Goal: Information Seeking & Learning: Learn about a topic

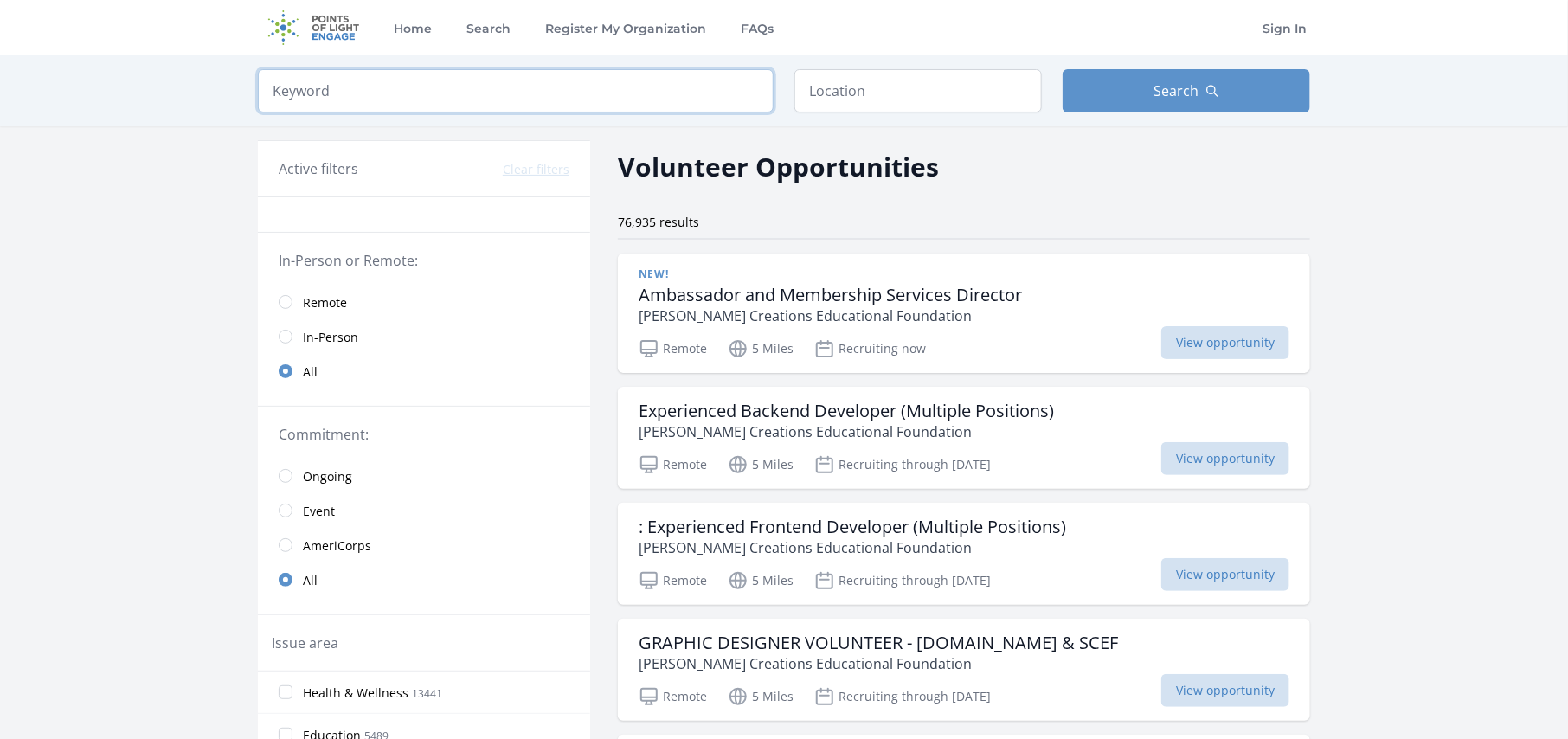
click at [560, 97] on input "search" at bounding box center [515, 90] width 516 height 43
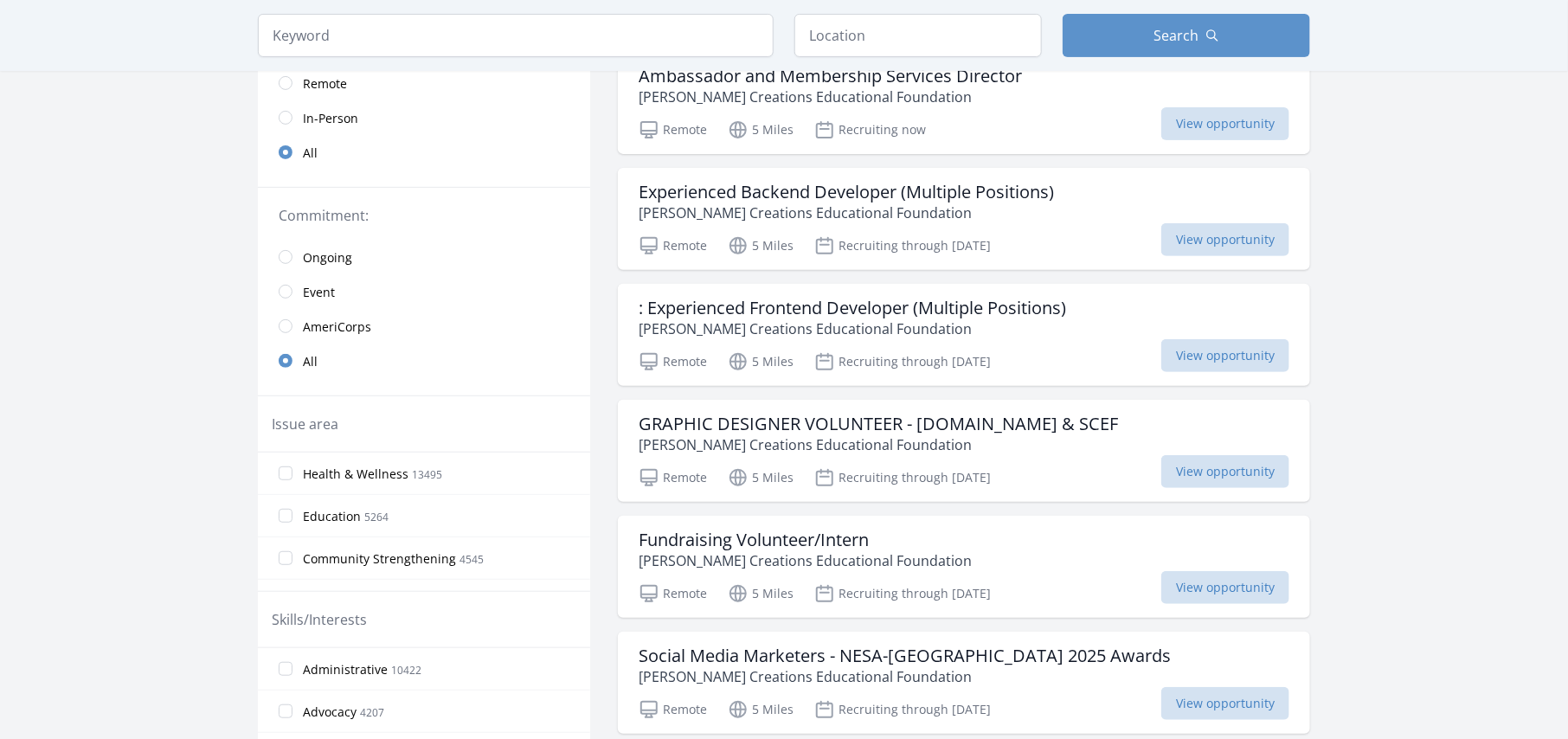
scroll to position [227, 0]
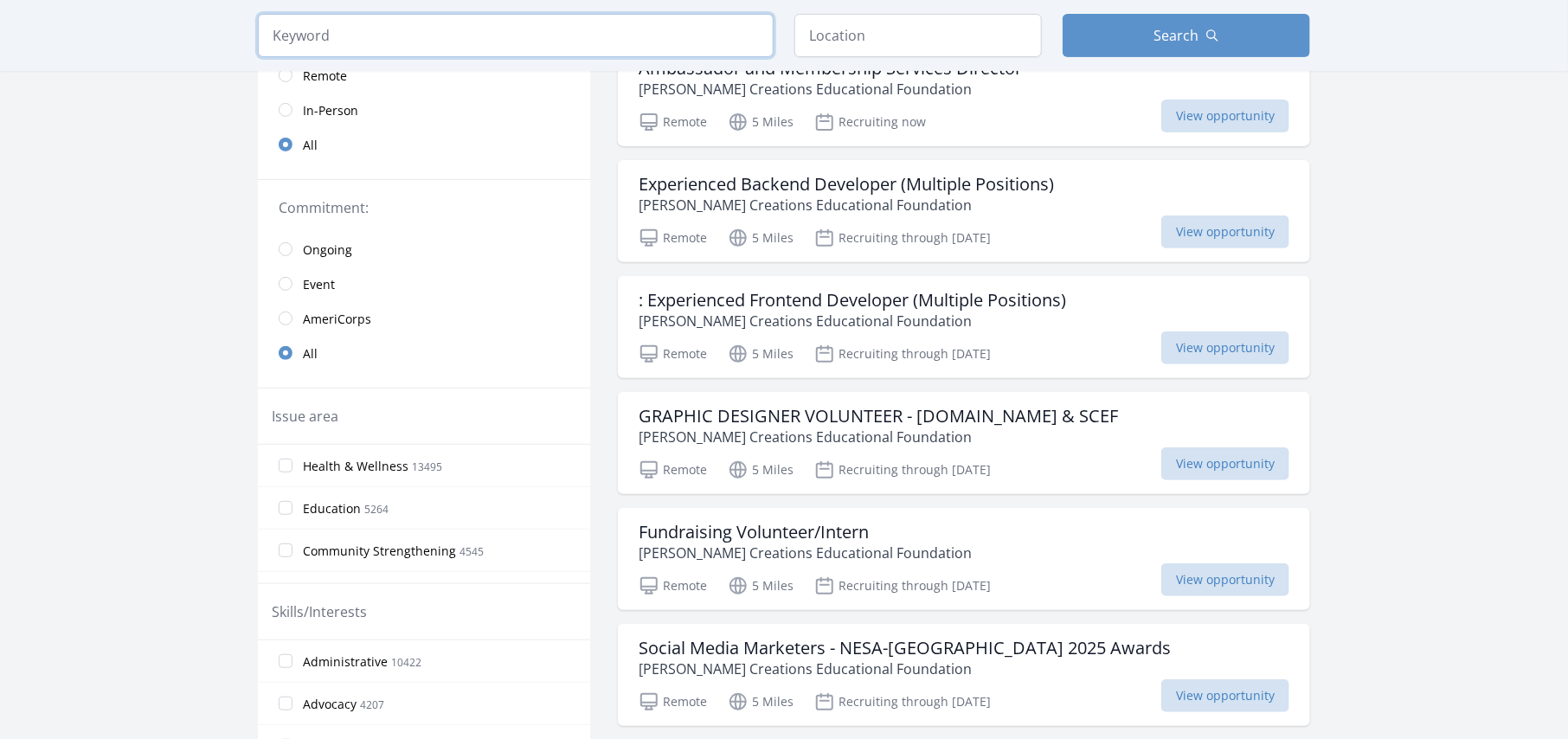
click at [679, 40] on input "search" at bounding box center [515, 35] width 516 height 43
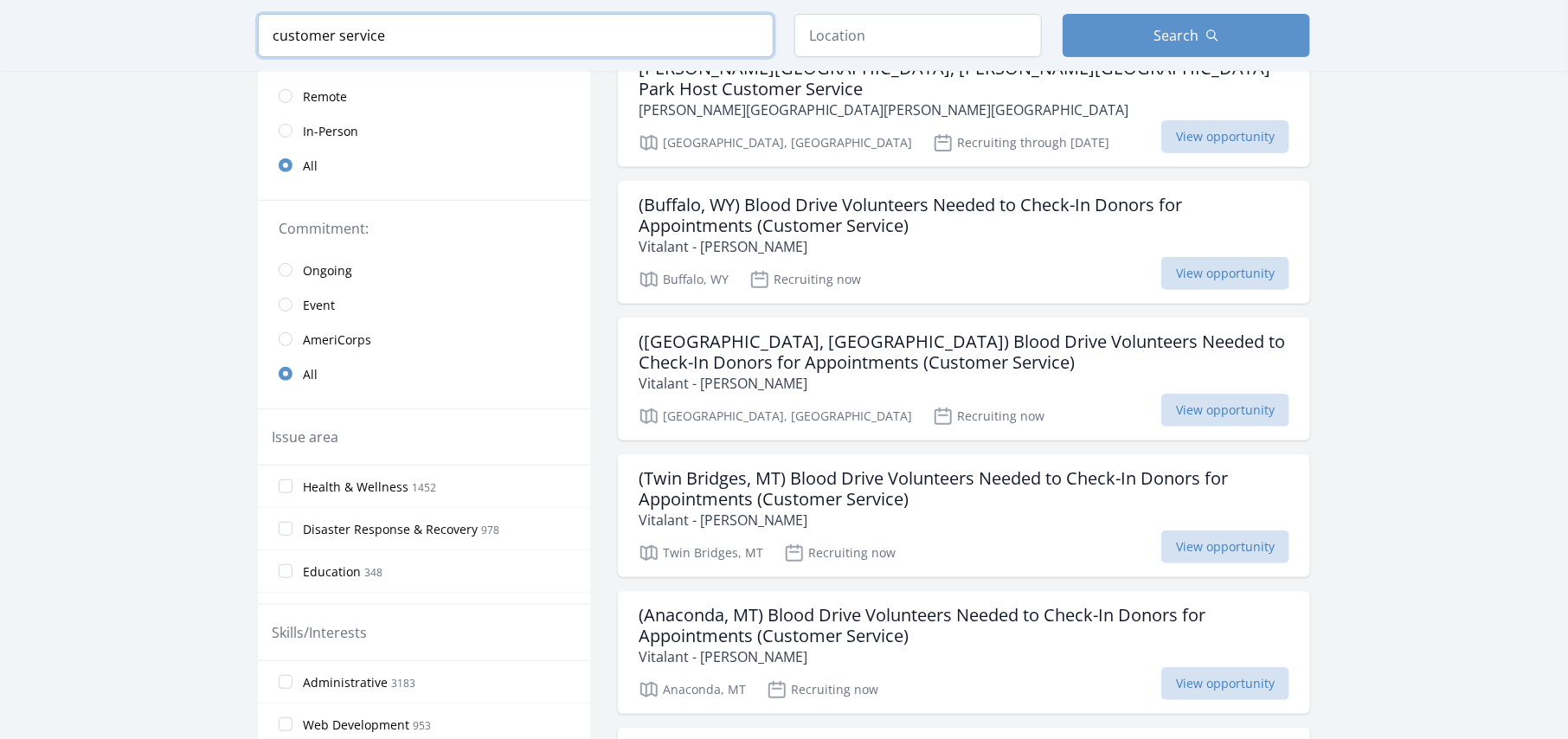
type input "customer service"
click at [928, 49] on input "text" at bounding box center [919, 35] width 248 height 43
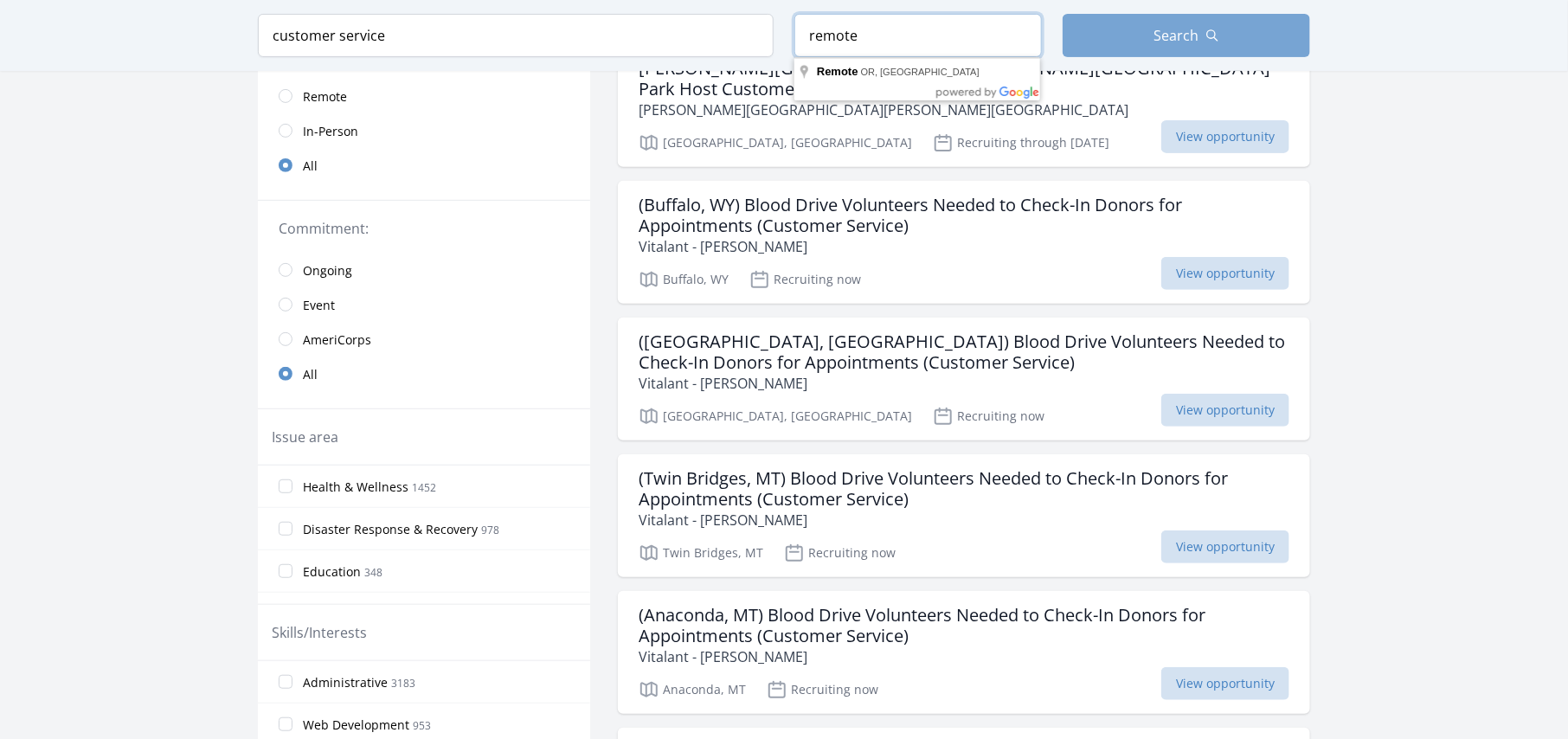
type input "remote"
click at [1132, 28] on button "Search" at bounding box center [1186, 35] width 248 height 43
click at [1203, 27] on button "Search" at bounding box center [1186, 35] width 248 height 43
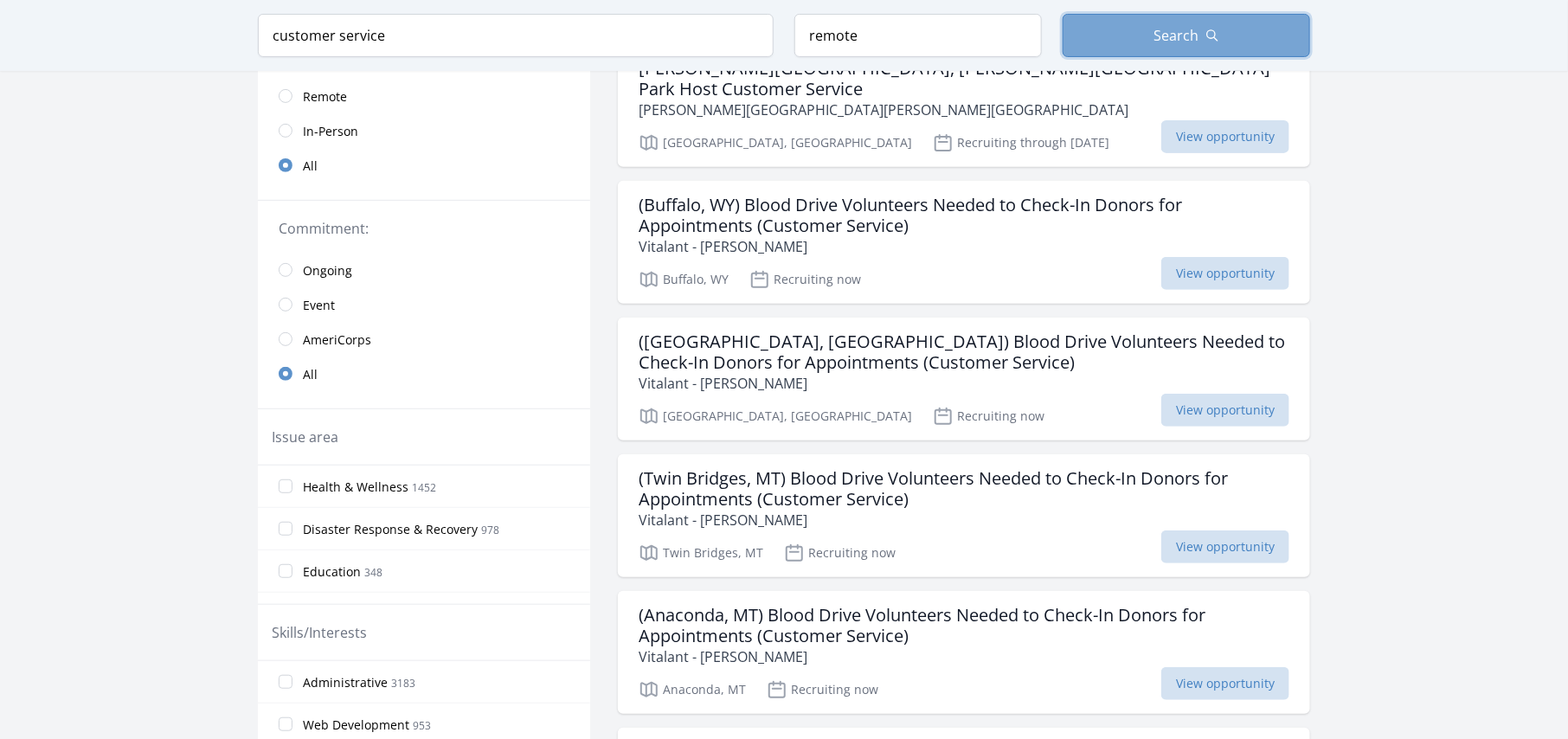
click at [1203, 27] on button "Search" at bounding box center [1186, 35] width 248 height 43
click at [692, 53] on input "customer service" at bounding box center [515, 35] width 516 height 43
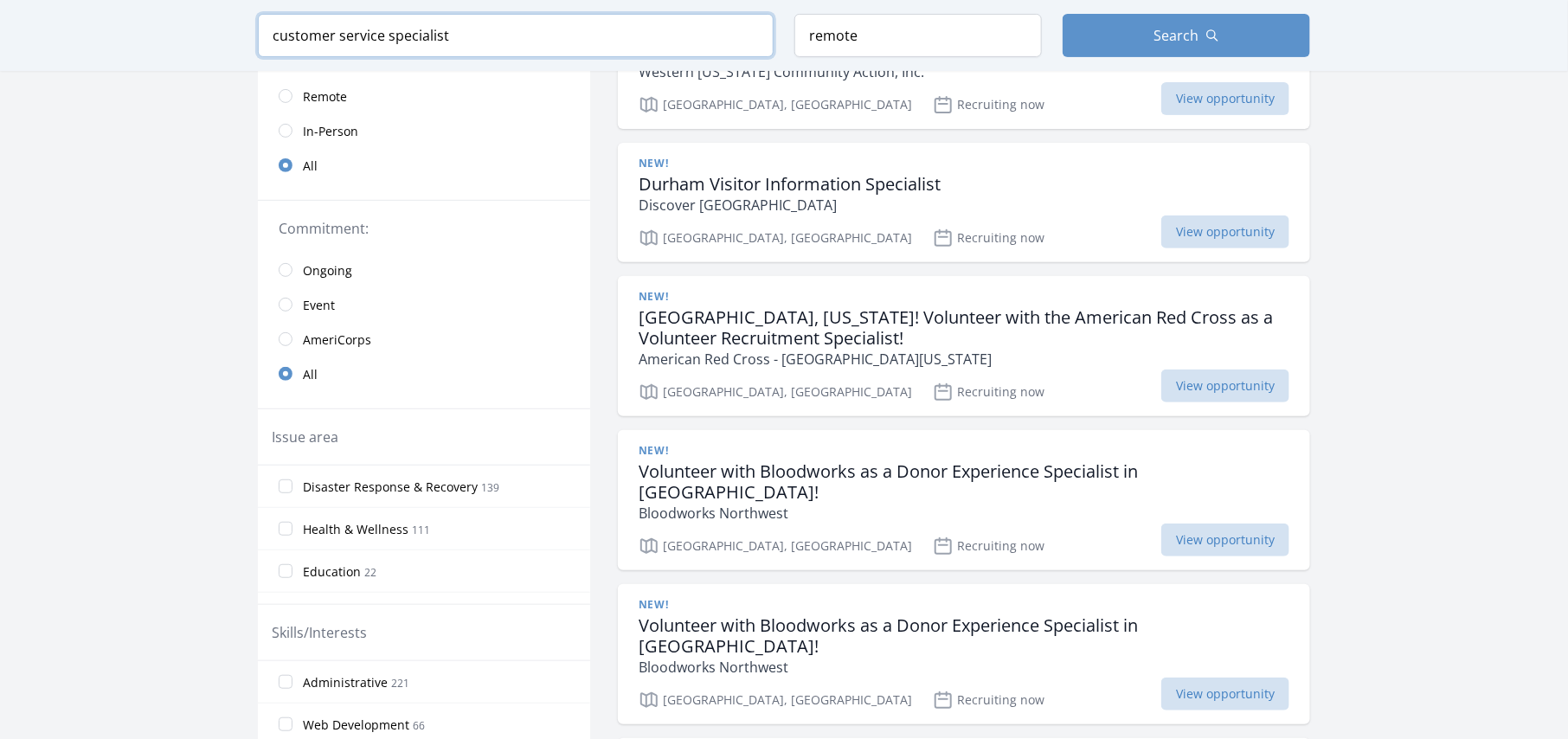
type input "customer service specialist"
click button "submit" at bounding box center [0, 0] width 0 height 0
click at [1236, 23] on button "Search" at bounding box center [1186, 35] width 248 height 43
click at [1199, 30] on button "Search" at bounding box center [1186, 35] width 248 height 43
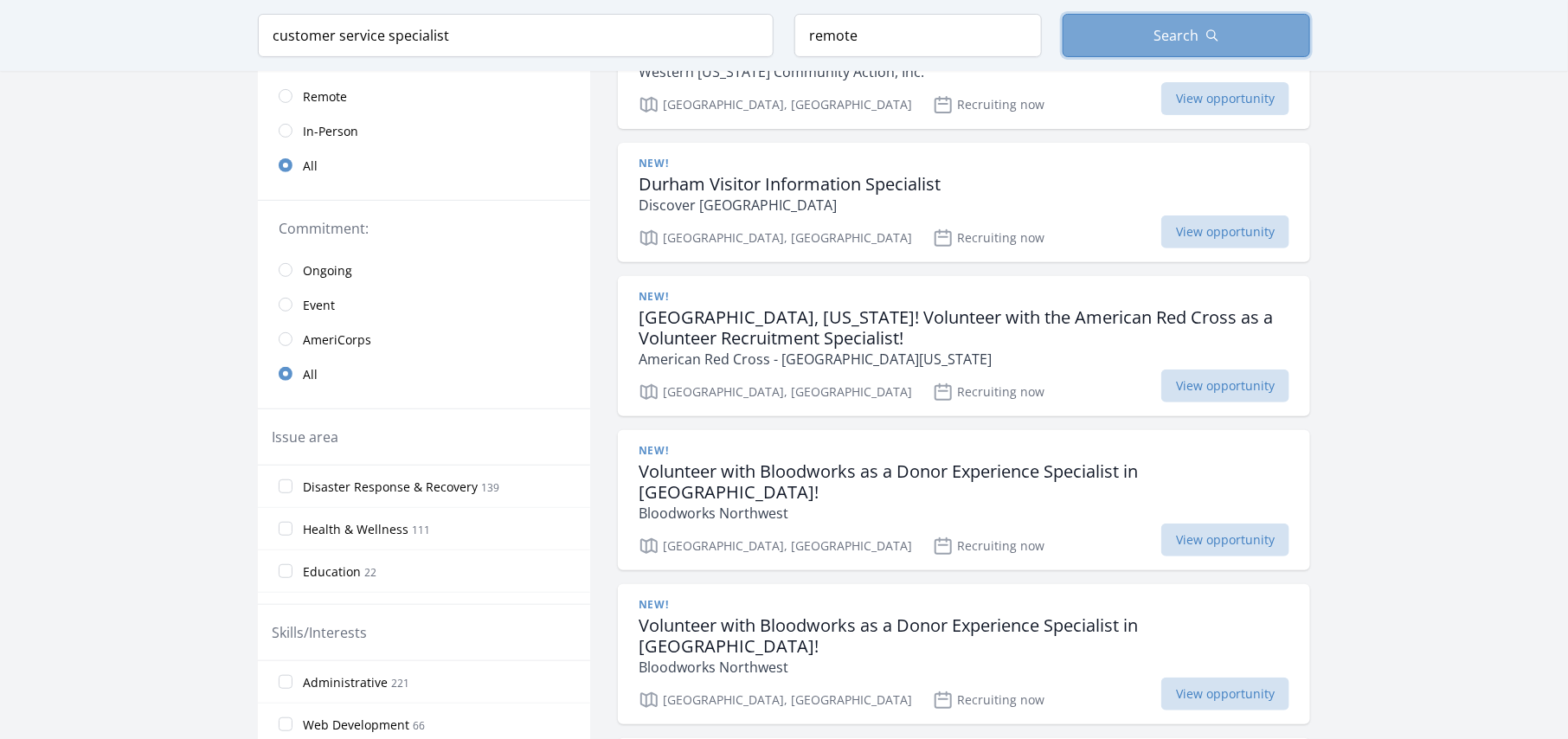
click at [1199, 30] on button "Search" at bounding box center [1186, 35] width 248 height 43
click at [289, 102] on link "Remote" at bounding box center [423, 96] width 333 height 35
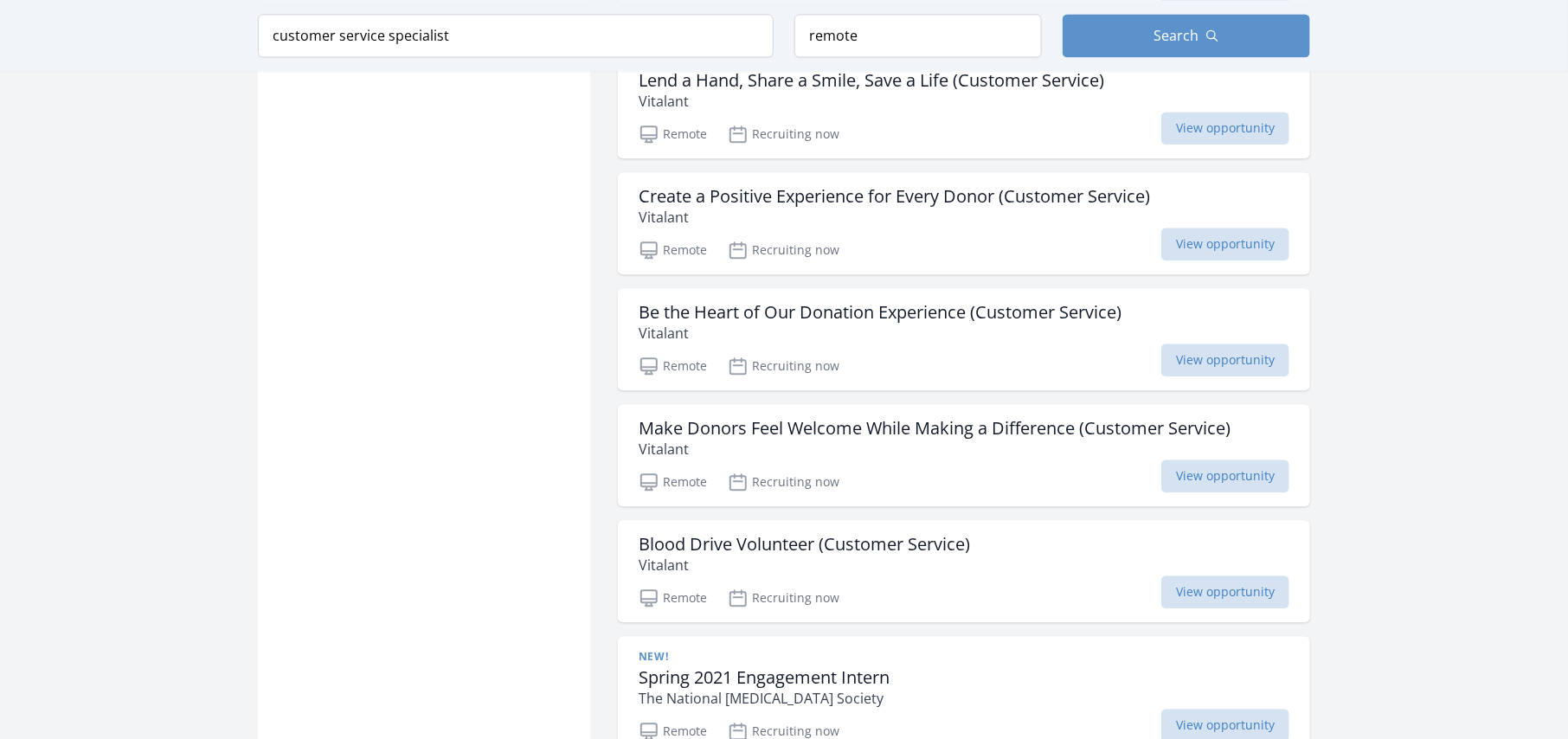
scroll to position [1856, 0]
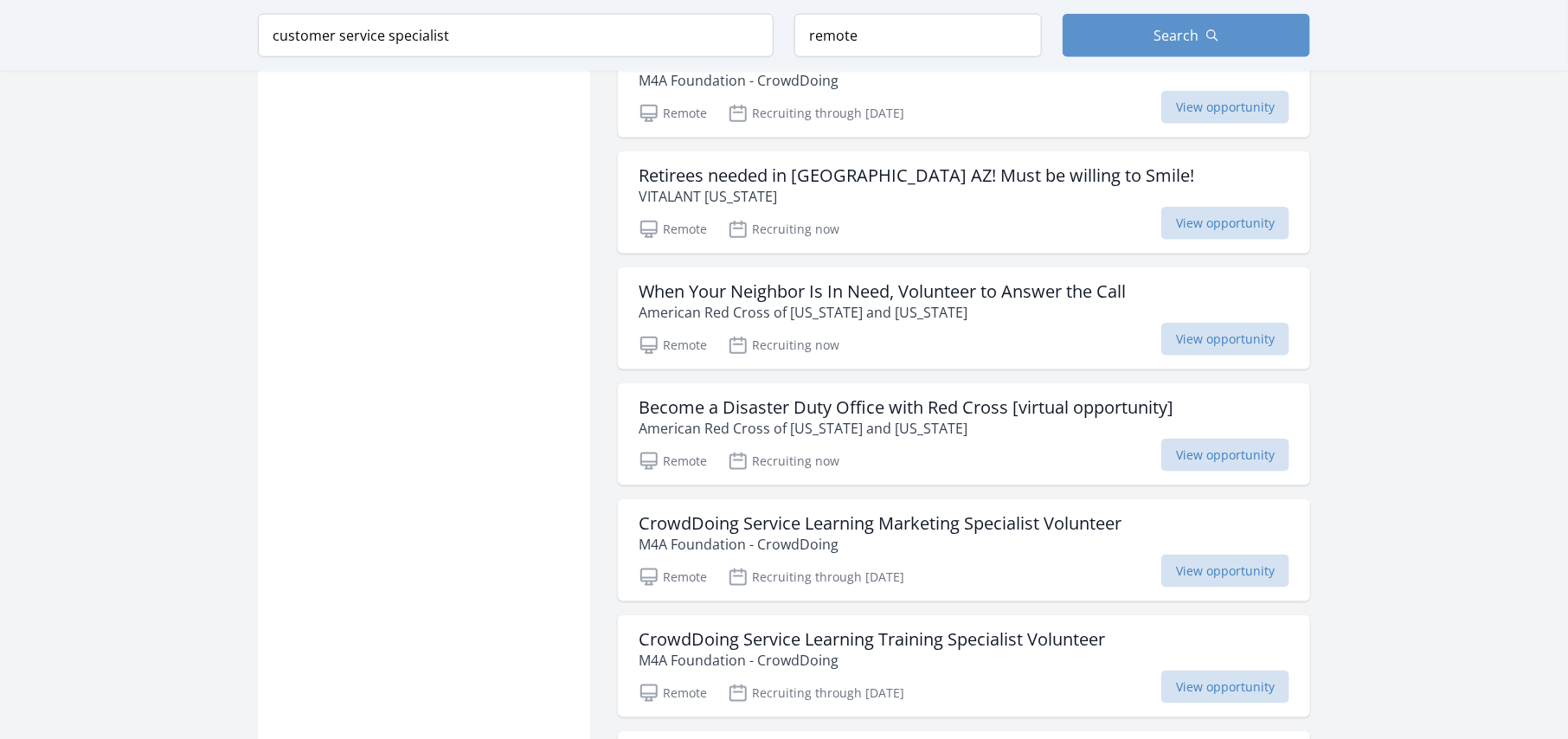
scroll to position [3952, 0]
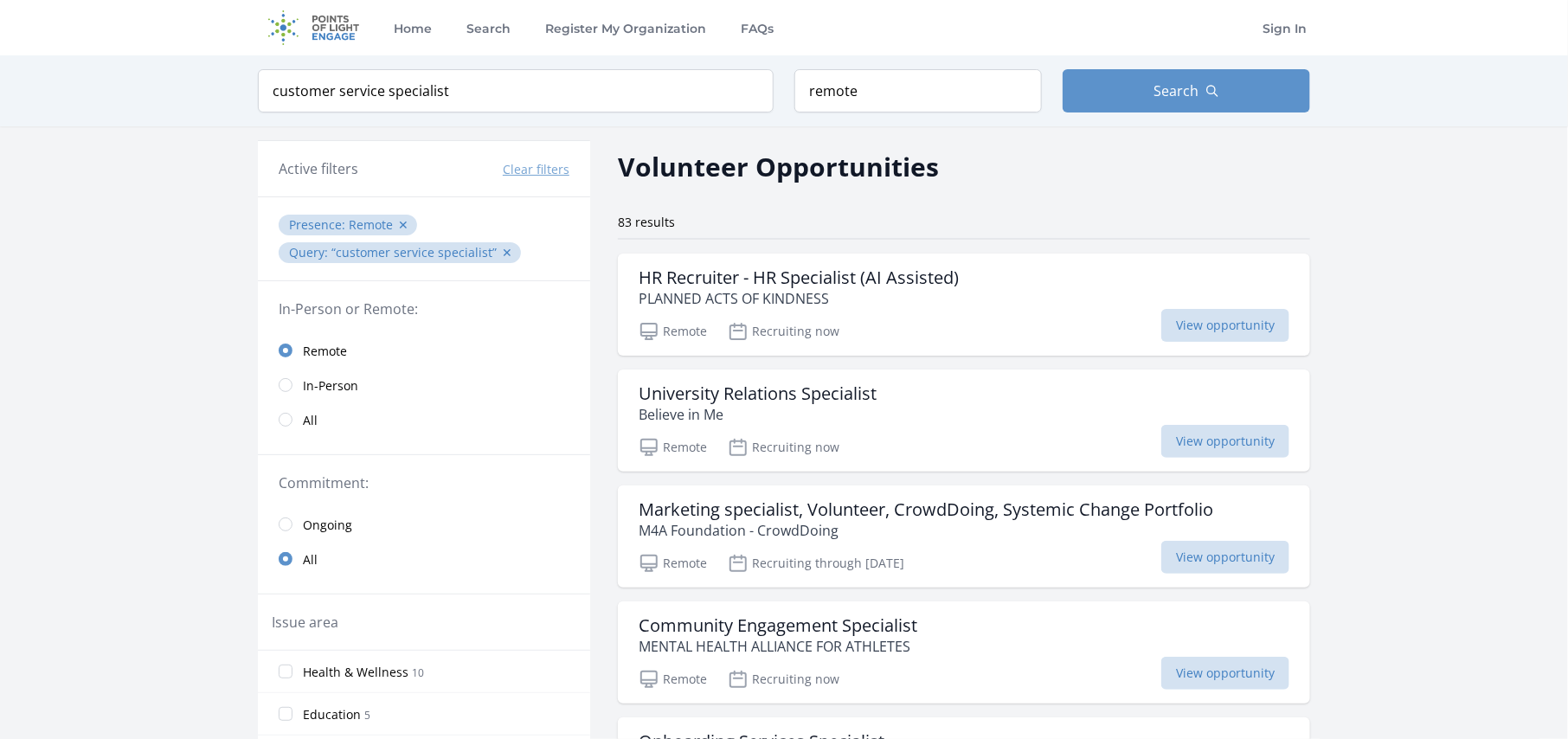
click at [538, 161] on button "Clear filters" at bounding box center [536, 169] width 67 height 17
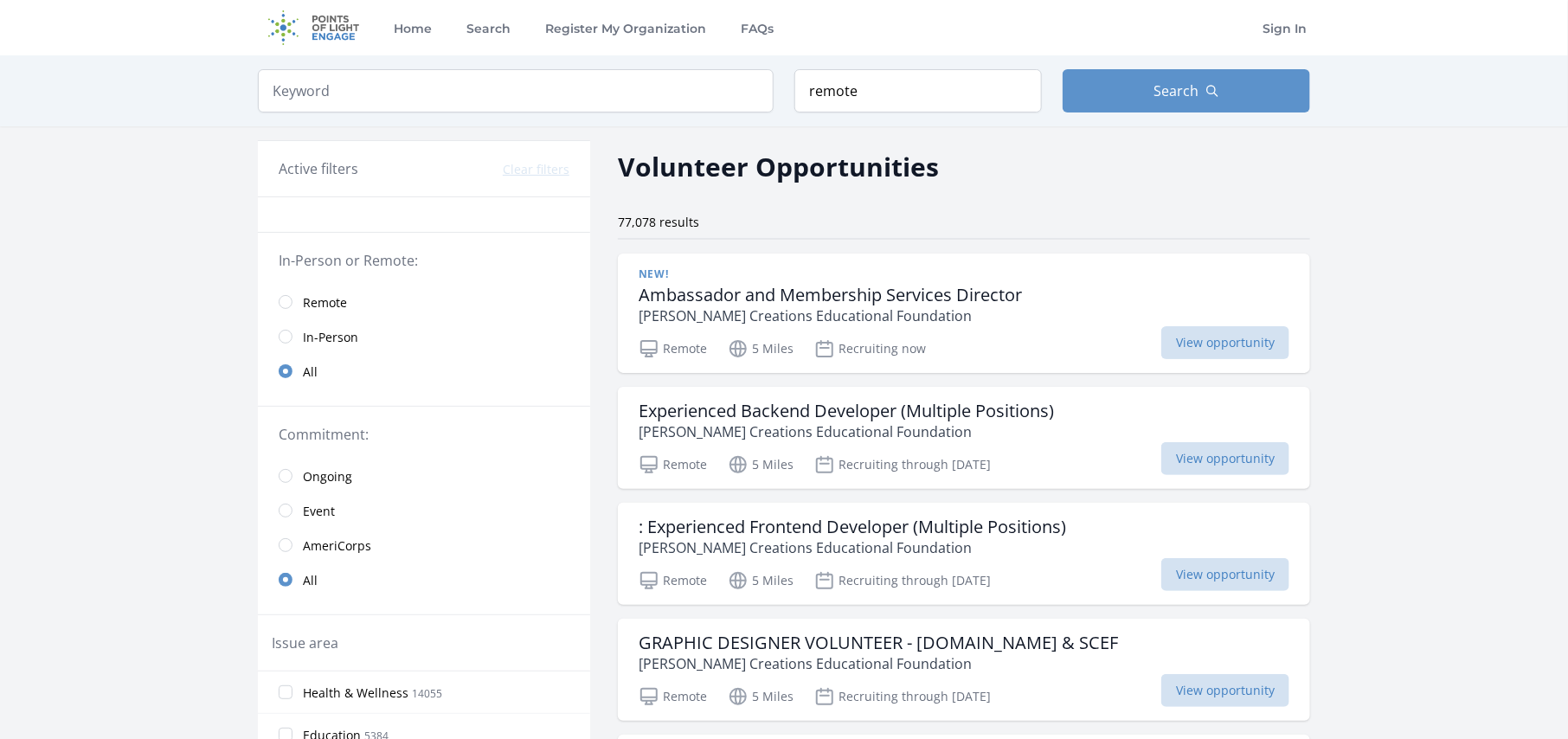
click at [330, 198] on div at bounding box center [423, 216] width 333 height 36
click at [331, 173] on h3 "Active filters" at bounding box center [319, 169] width 80 height 21
click at [344, 162] on h3 "Active filters" at bounding box center [319, 169] width 80 height 21
click at [357, 161] on h3 "Active filters" at bounding box center [319, 169] width 80 height 21
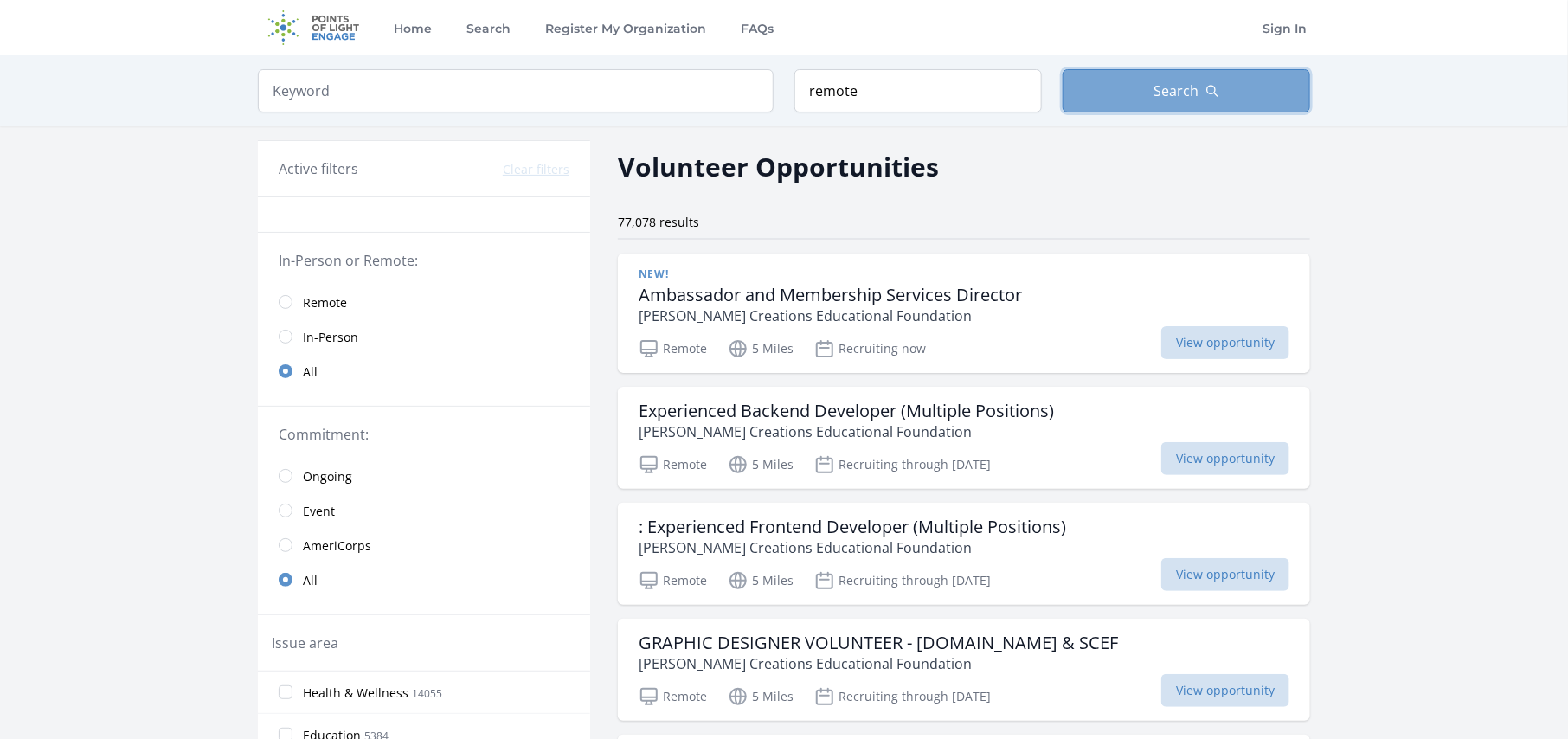
click at [1149, 89] on button "Search" at bounding box center [1186, 90] width 248 height 43
click at [492, 29] on link "Search" at bounding box center [488, 27] width 51 height 55
click at [464, 101] on input "search" at bounding box center [515, 90] width 516 height 43
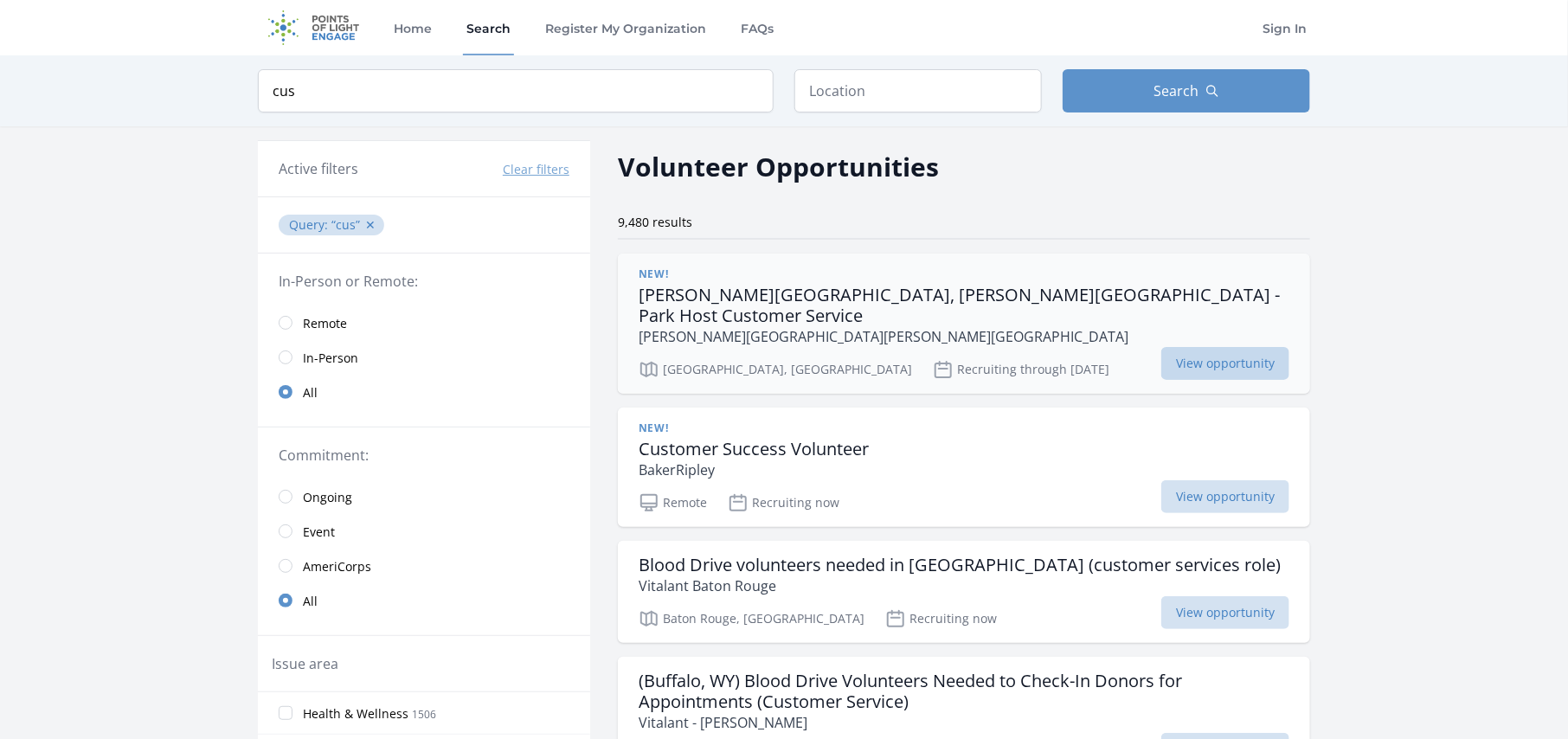
click at [1256, 348] on span "View opportunity" at bounding box center [1225, 364] width 128 height 33
click at [361, 88] on input "cus" at bounding box center [515, 90] width 516 height 43
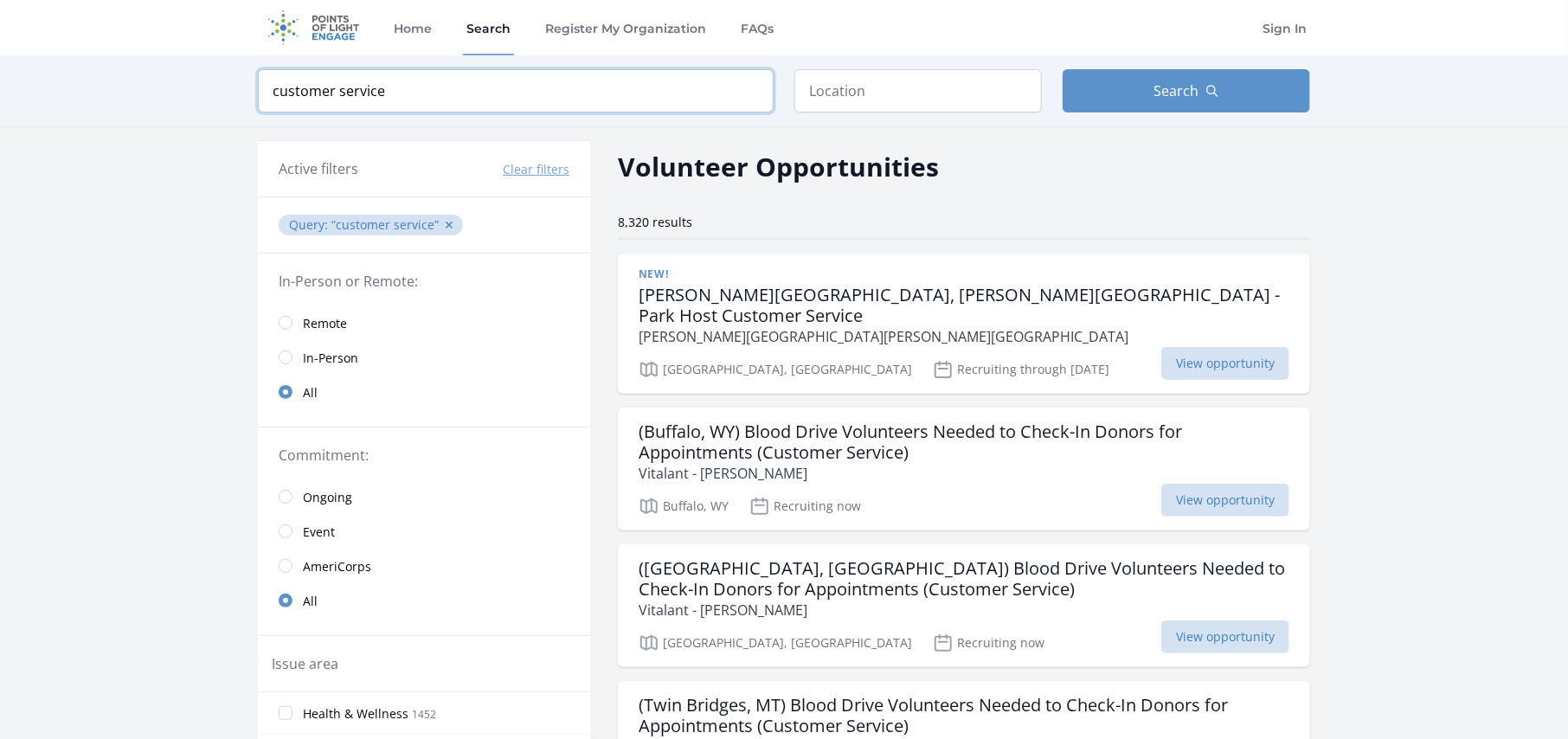
type input "customer service"
click at [915, 69] on input "text" at bounding box center [919, 90] width 248 height 43
click at [908, 104] on input "remote" at bounding box center [919, 90] width 248 height 43
type input "remote UK"
click at [494, 35] on link "Search" at bounding box center [488, 27] width 51 height 55
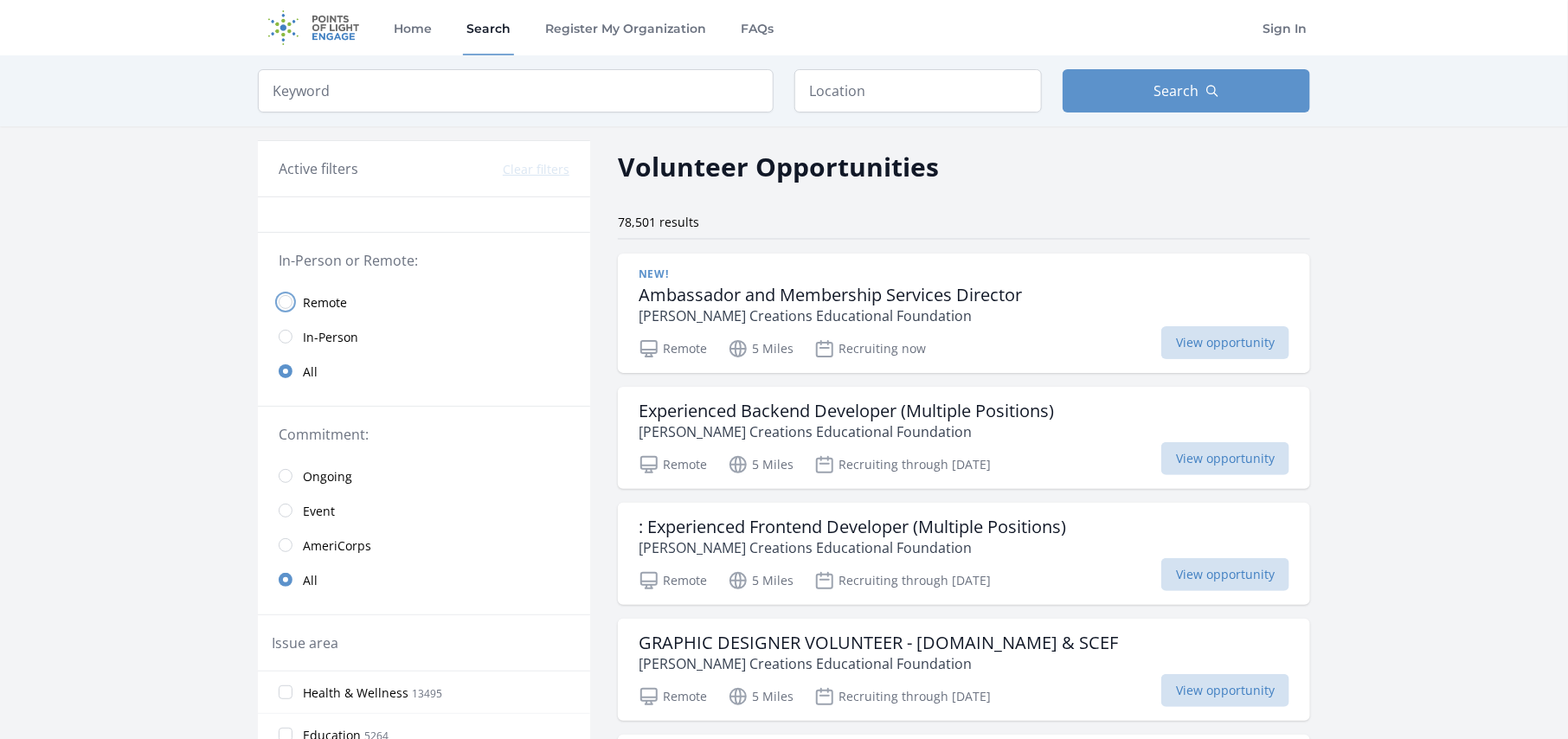
click at [290, 302] on input "radio" at bounding box center [286, 303] width 14 height 14
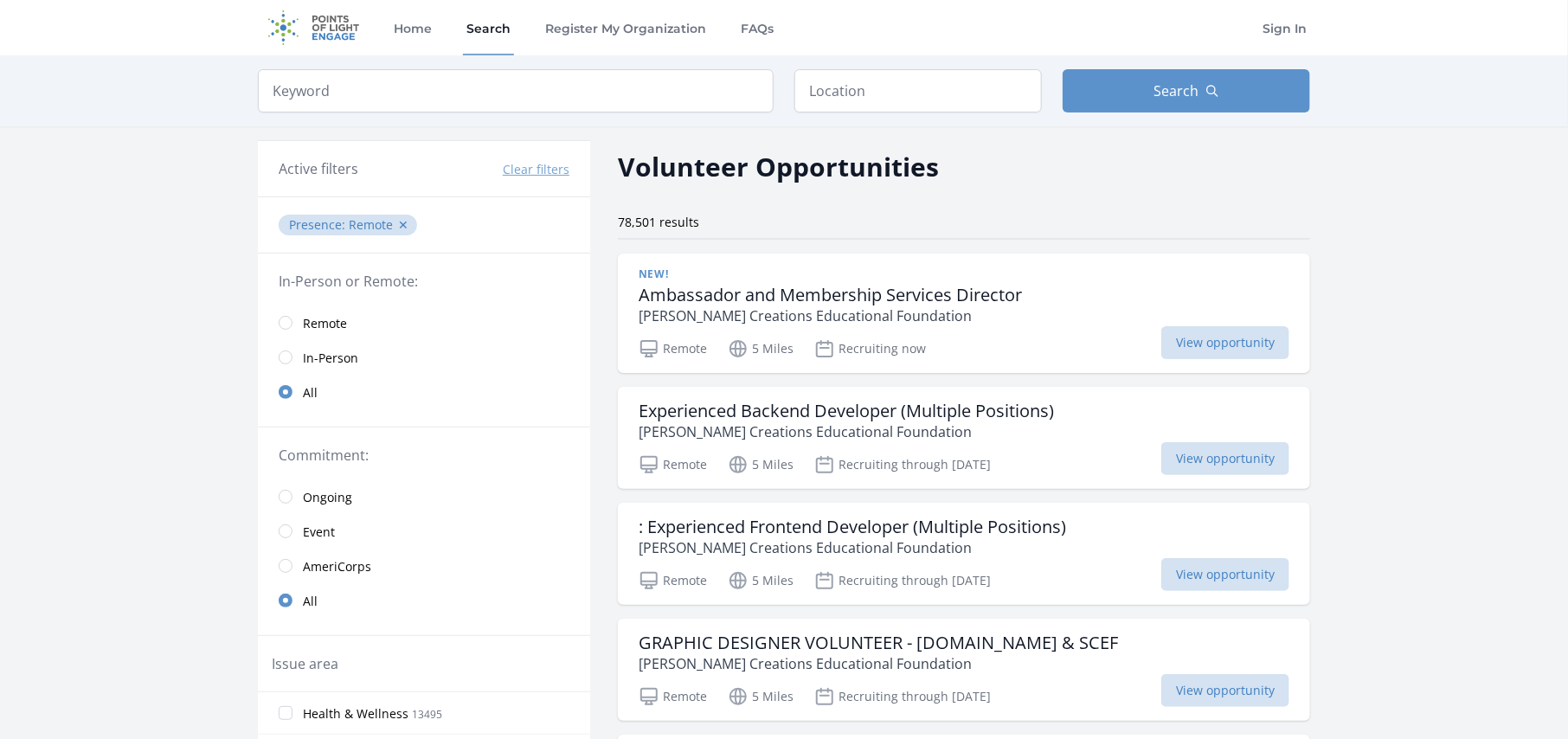
click at [340, 489] on span "Ongoing" at bounding box center [327, 497] width 49 height 17
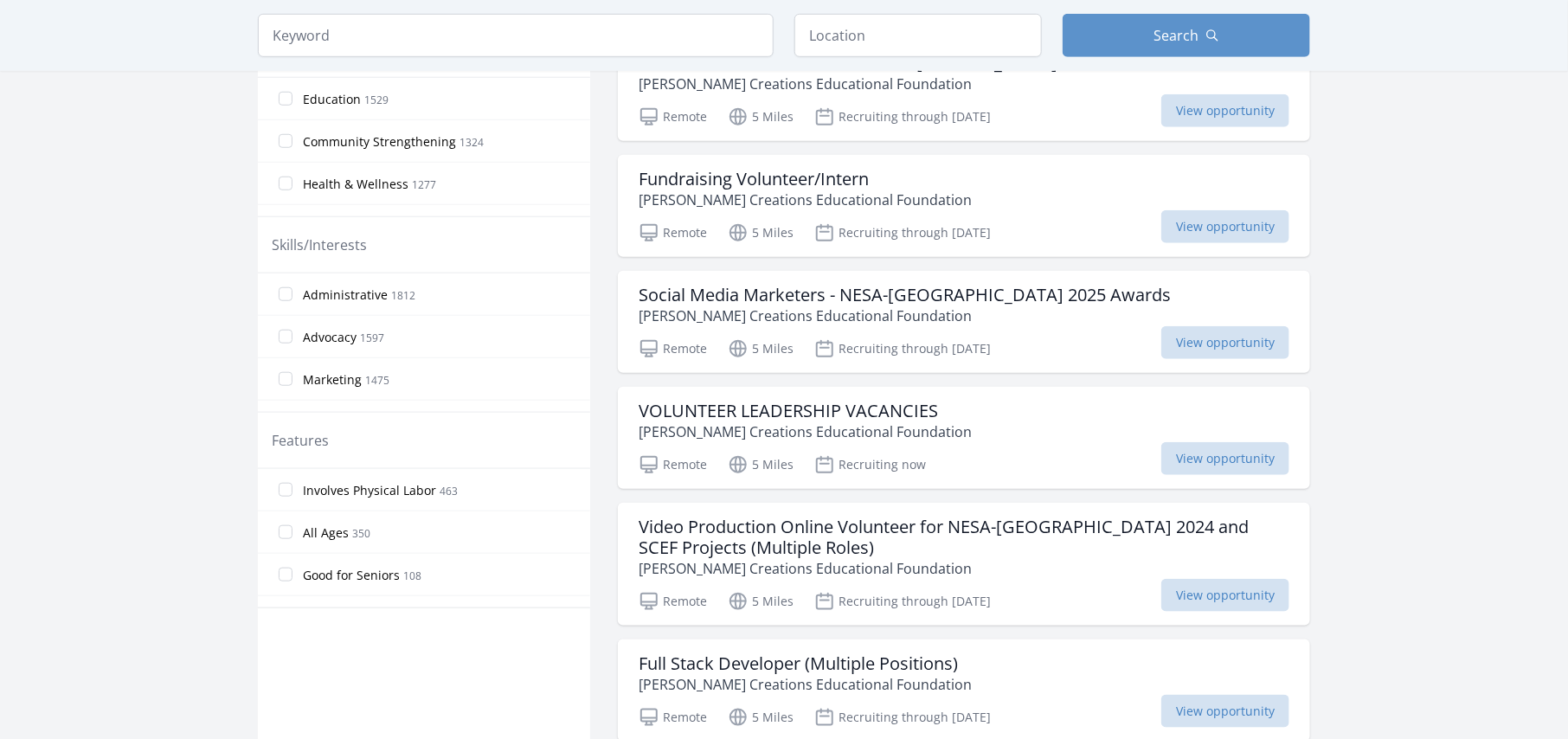
click at [354, 388] on span "Marketing" at bounding box center [332, 379] width 59 height 17
click at [293, 386] on input "Marketing 1475" at bounding box center [286, 379] width 14 height 14
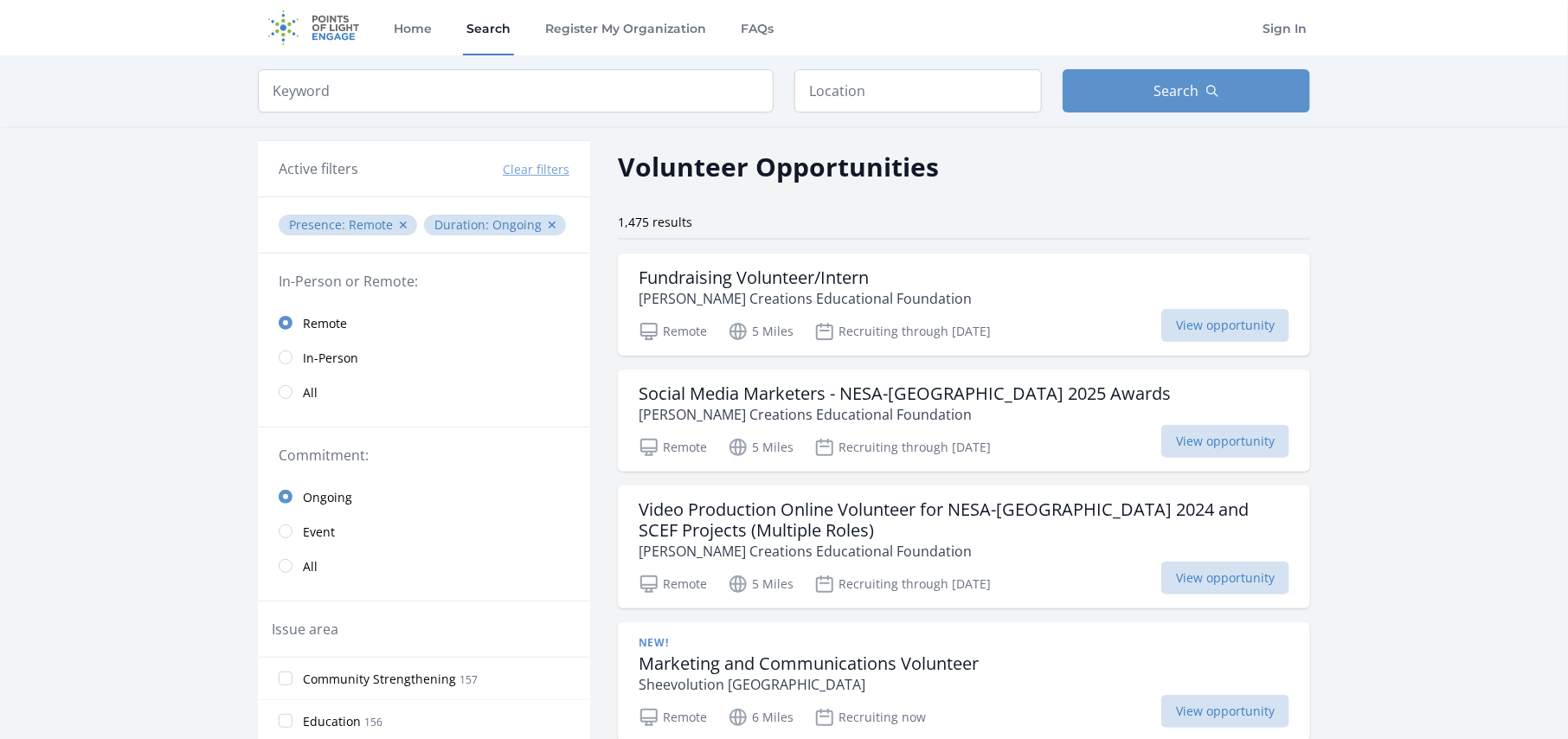
click at [470, 33] on link "Search" at bounding box center [488, 27] width 51 height 55
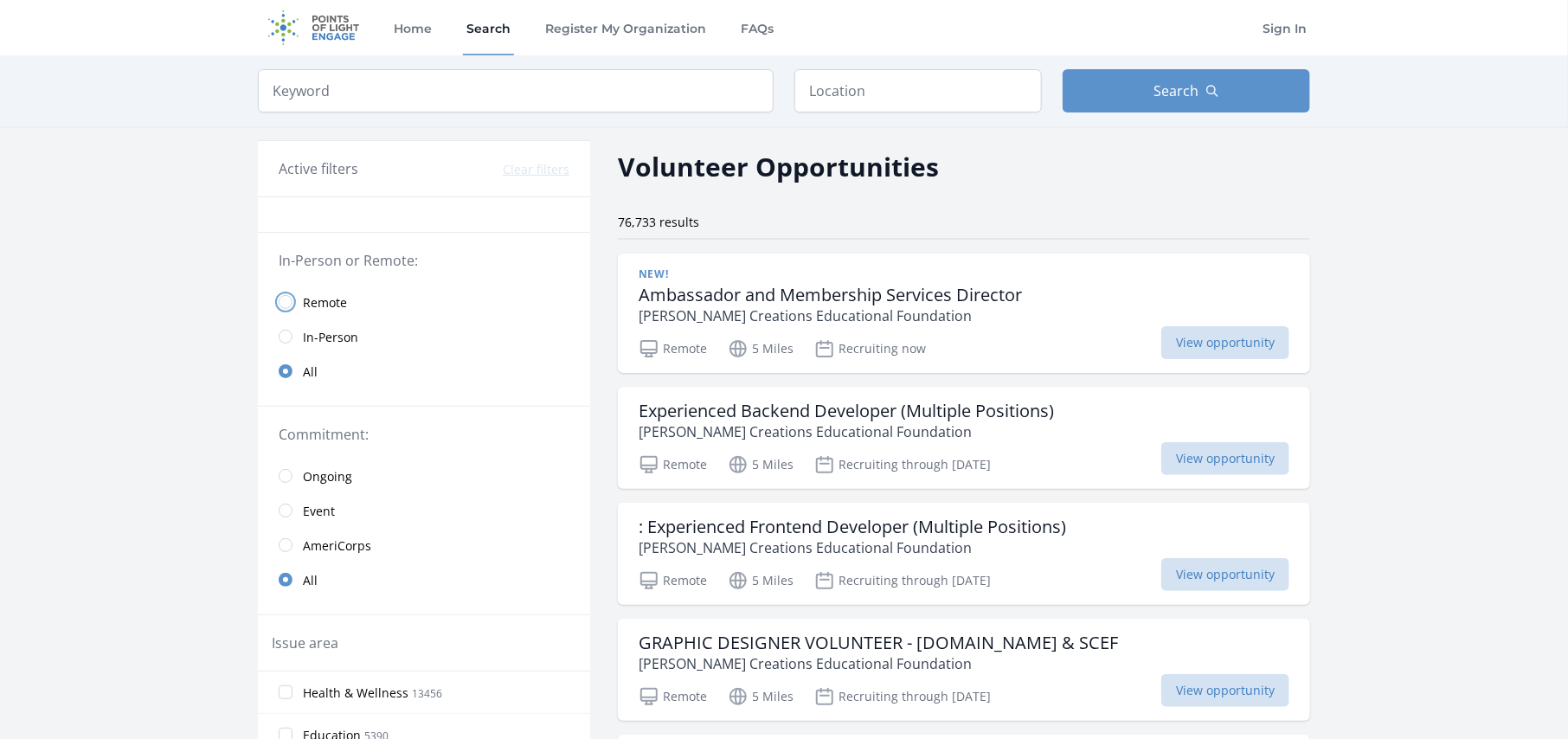
click at [292, 298] on input "radio" at bounding box center [286, 303] width 14 height 14
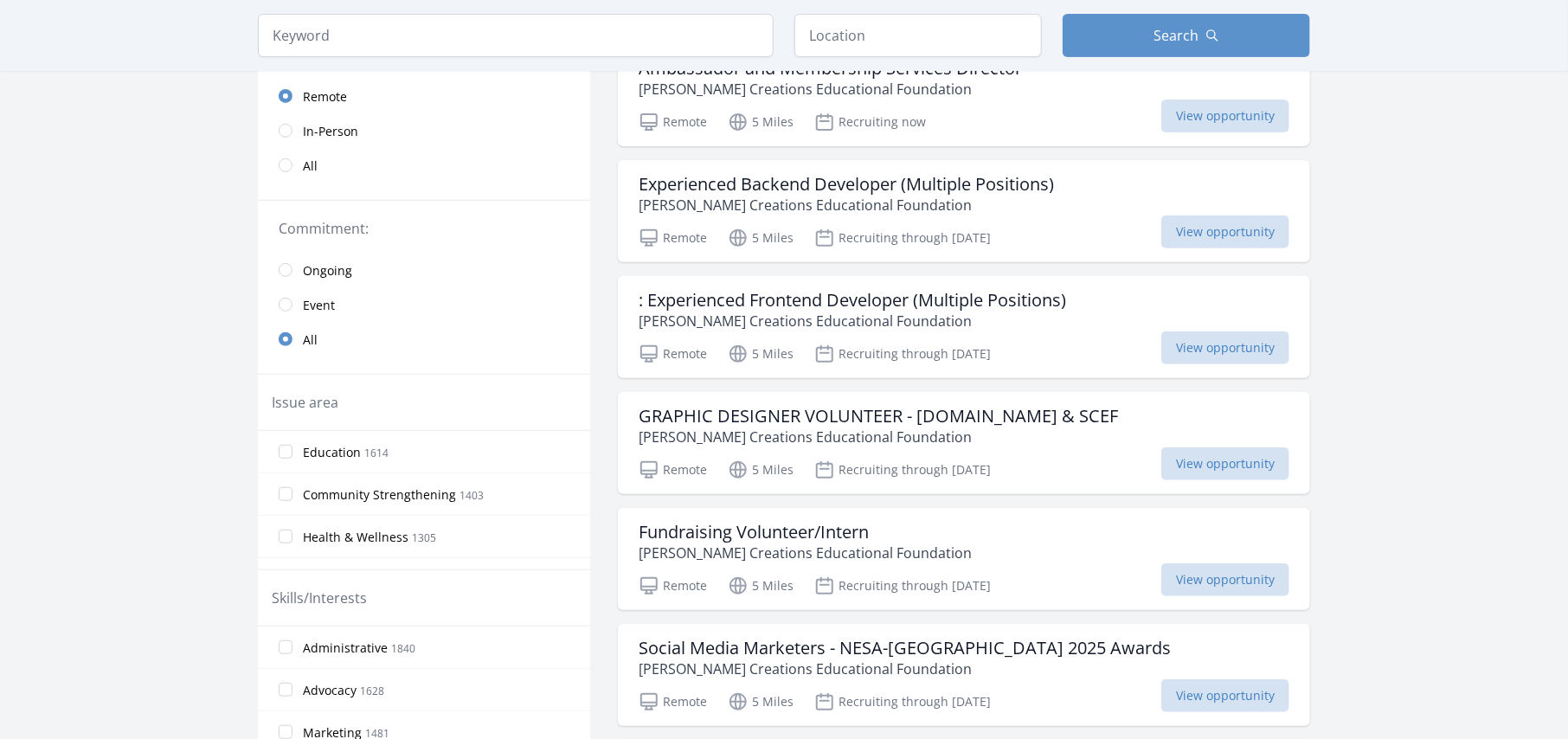
scroll to position [263, 0]
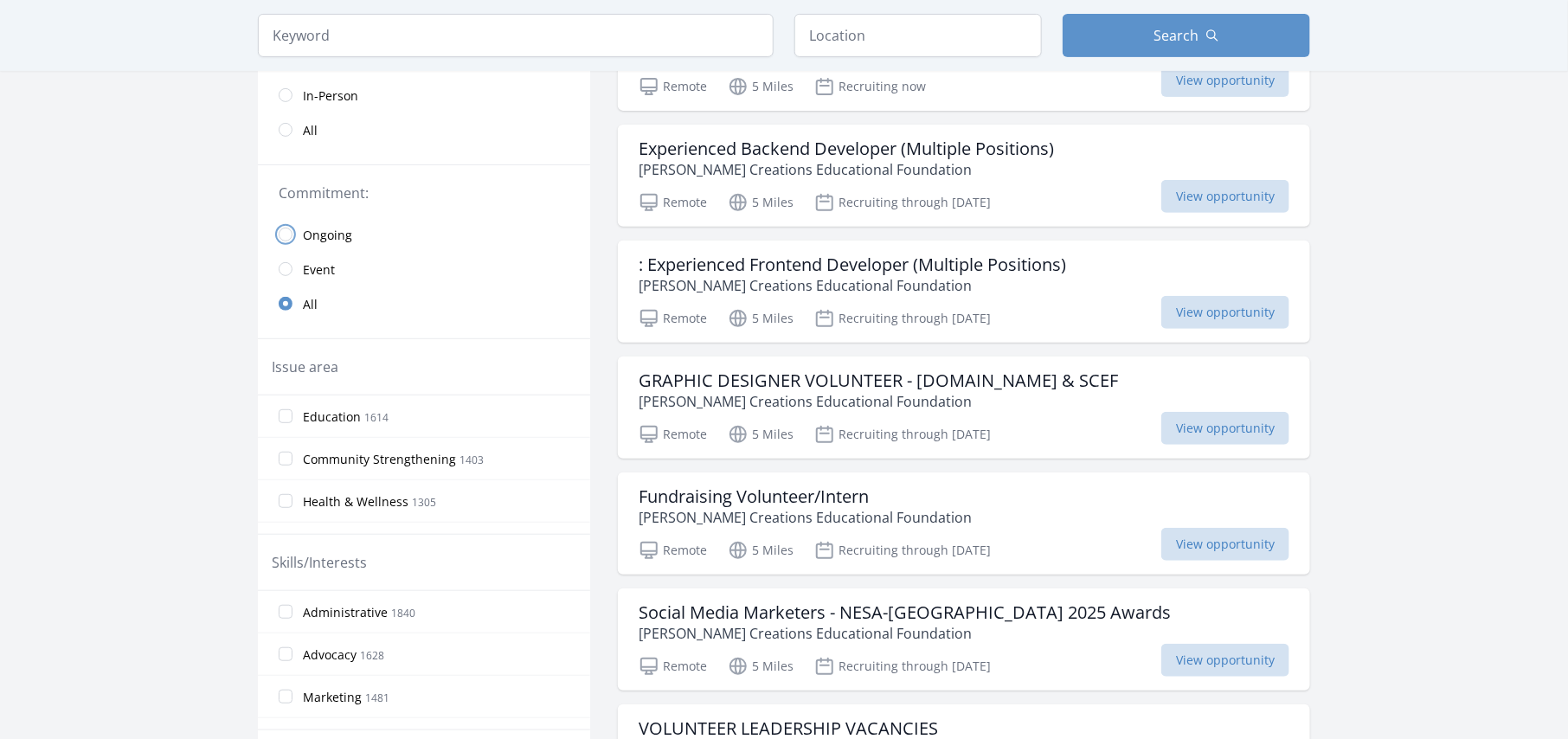
click at [283, 231] on input "radio" at bounding box center [286, 235] width 14 height 14
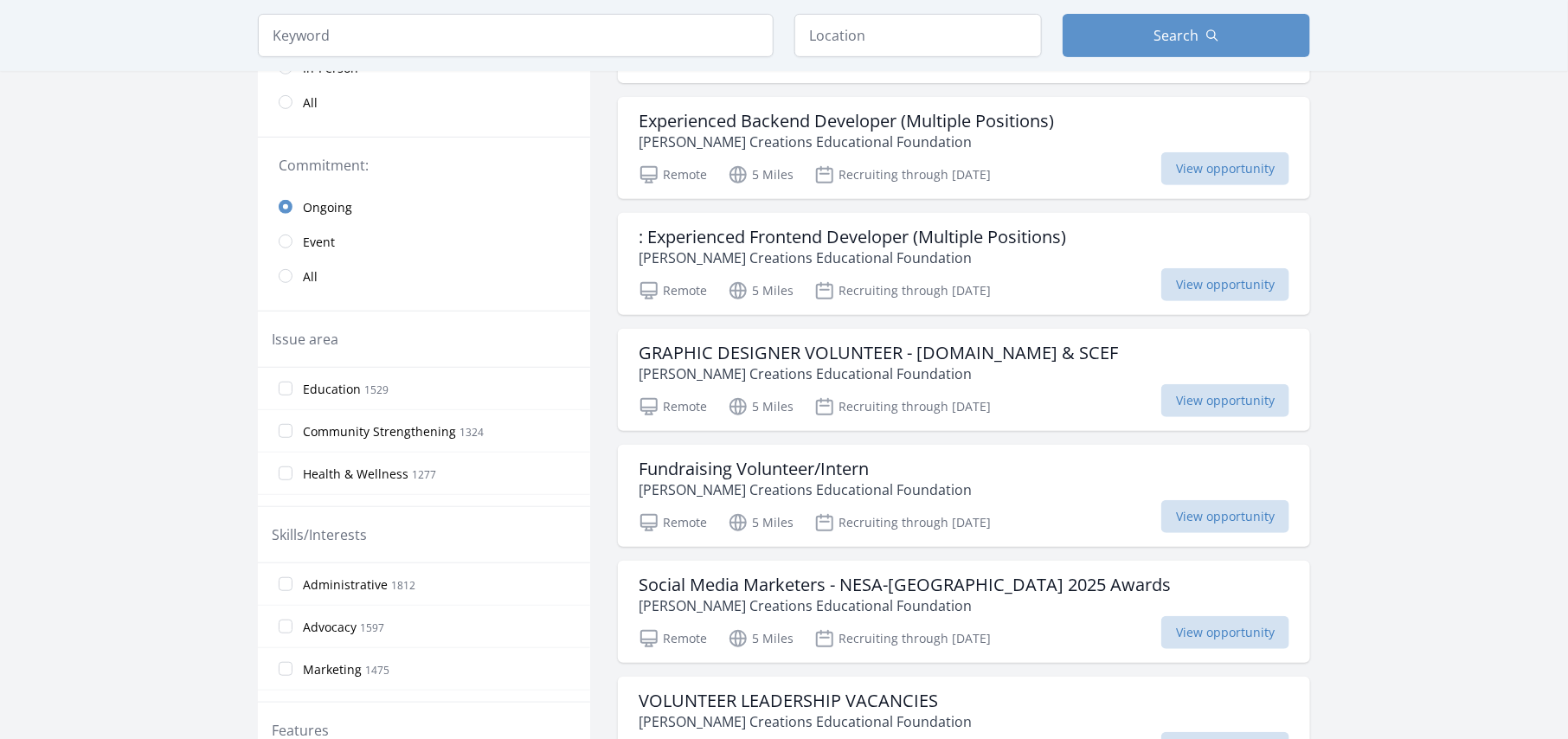
click at [446, 176] on legend "Commitment:" at bounding box center [423, 165] width 291 height 21
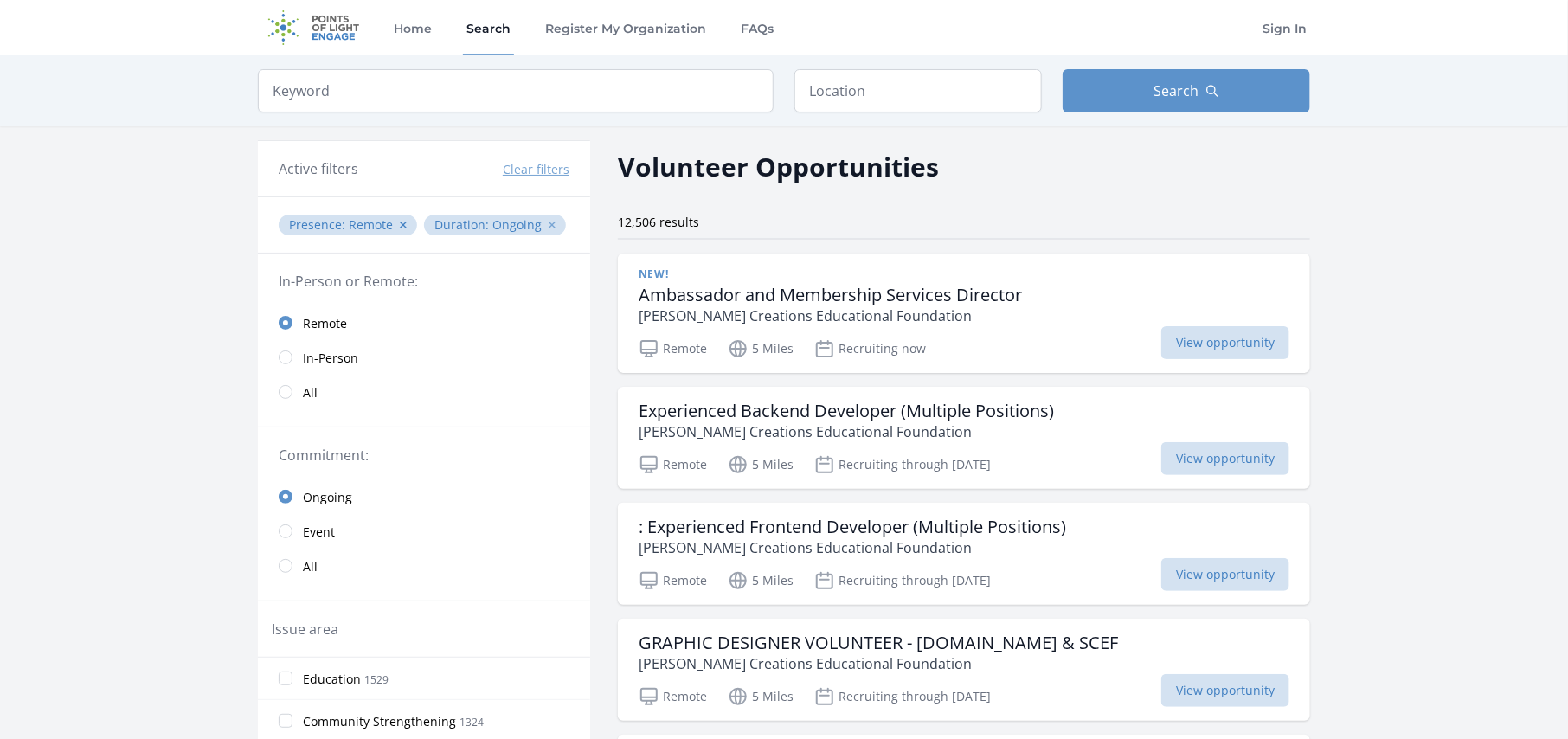
click at [547, 234] on button "✕" at bounding box center [552, 225] width 10 height 17
click at [453, 228] on ul "Presence : Remote ✕" at bounding box center [424, 225] width 298 height 28
click at [361, 278] on legend "In-Person or Remote:" at bounding box center [423, 281] width 291 height 21
click at [372, 221] on span "Remote" at bounding box center [371, 225] width 44 height 16
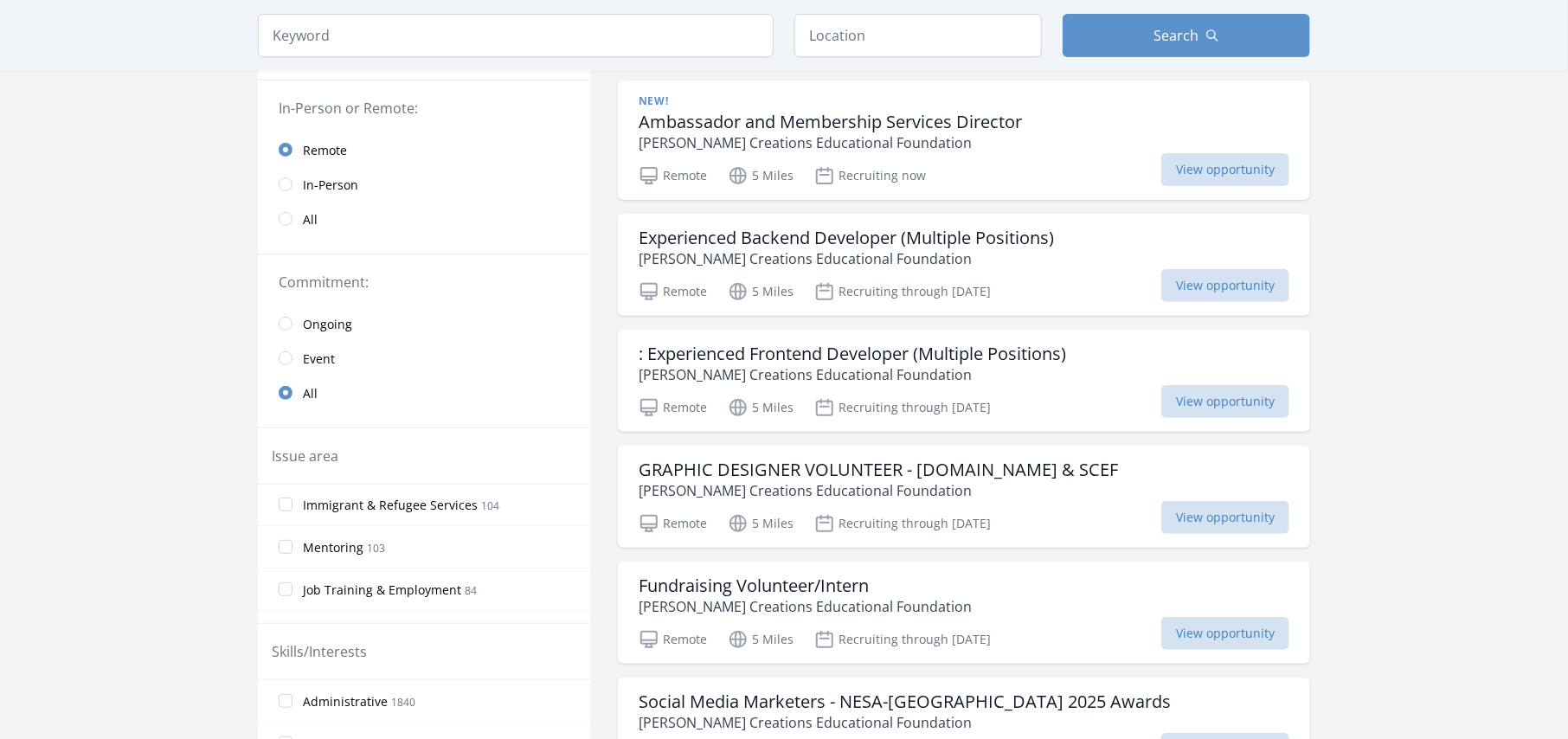
scroll to position [736, 0]
click at [461, 575] on span "Job Training & Employment" at bounding box center [382, 576] width 159 height 17
click at [293, 575] on input "Job Training & Employment 84" at bounding box center [286, 575] width 14 height 14
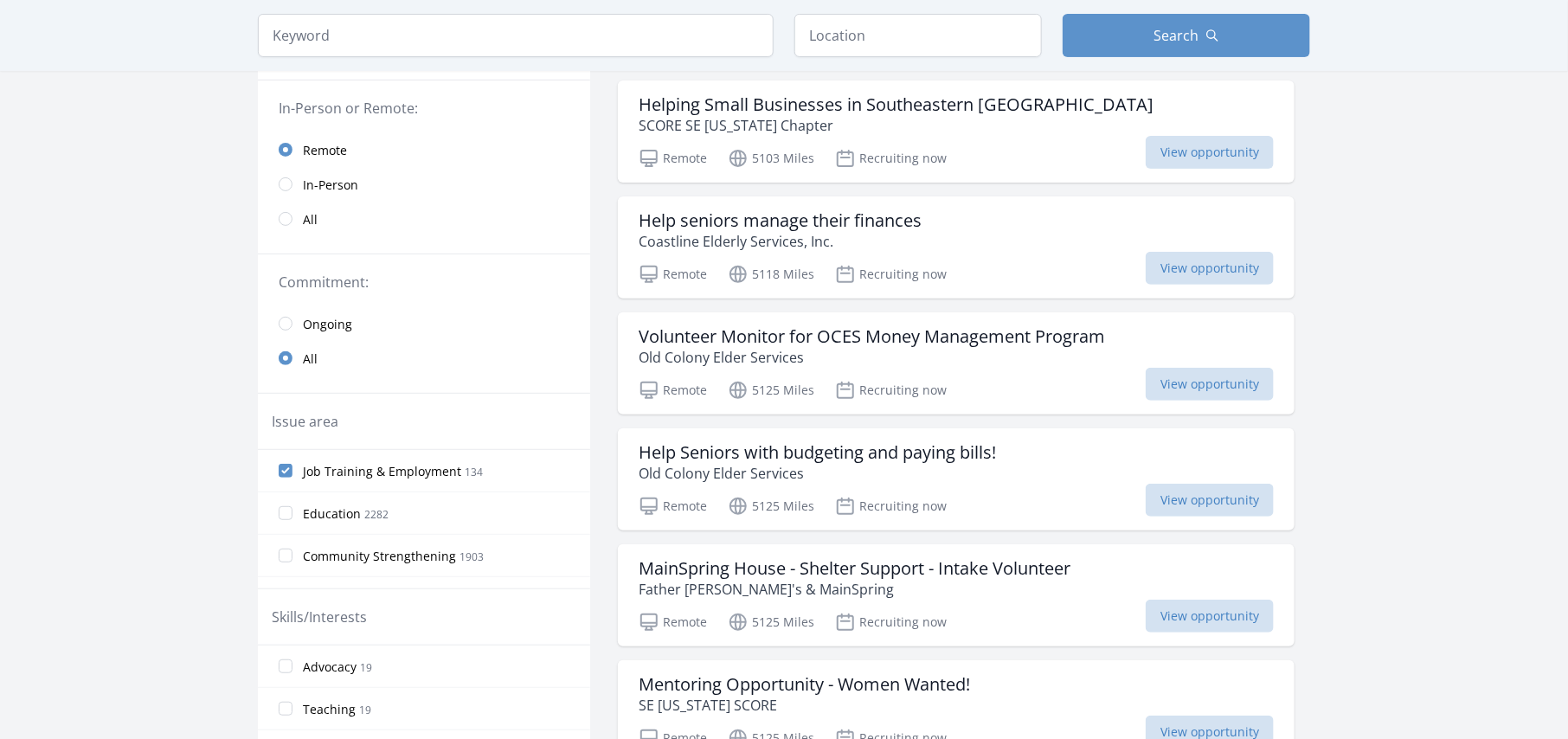
click at [358, 527] on label "Education 2282" at bounding box center [423, 513] width 333 height 35
click at [293, 520] on input "Education 2282" at bounding box center [286, 513] width 14 height 14
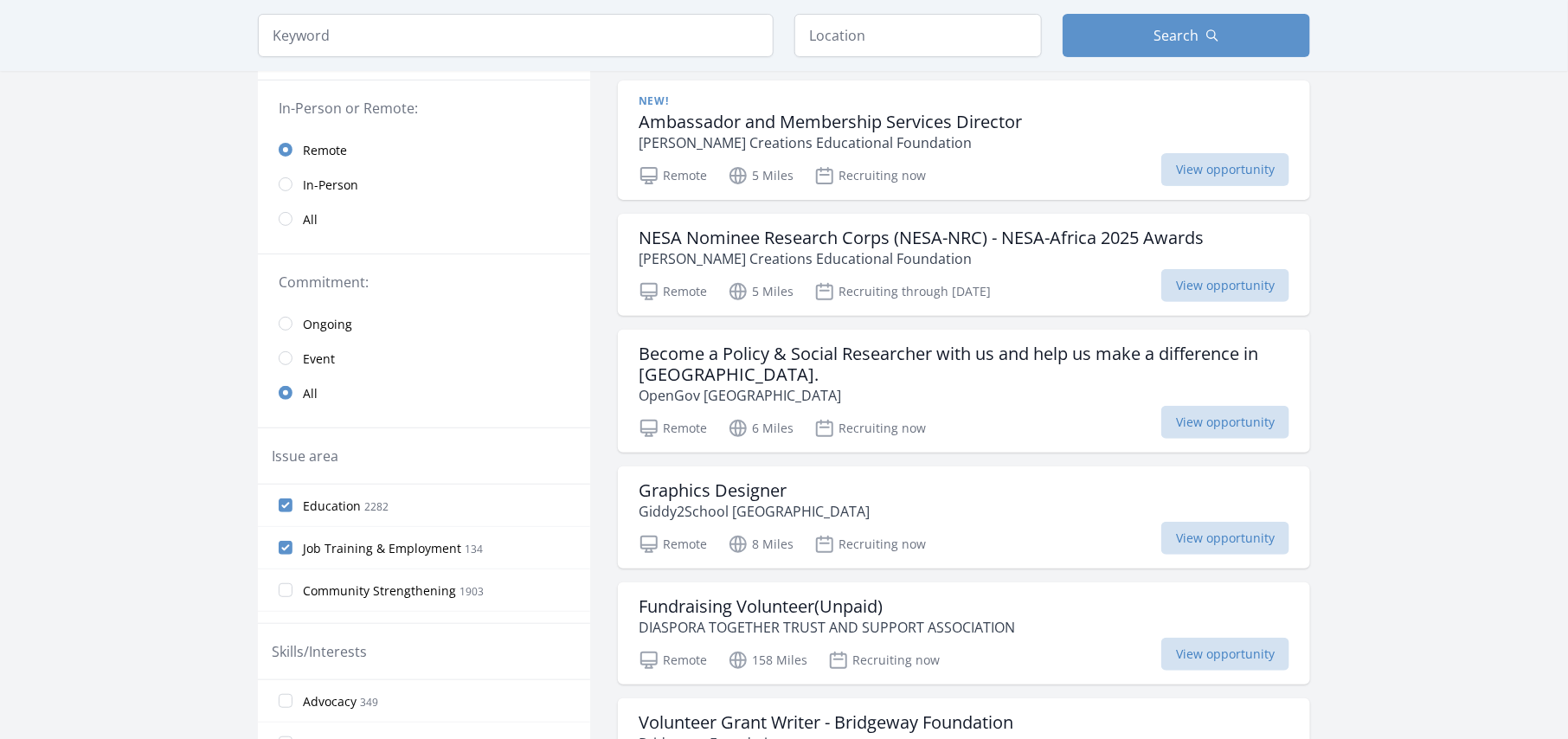
click at [350, 512] on span "Education" at bounding box center [332, 505] width 58 height 17
click at [293, 512] on input "Education 2282" at bounding box center [286, 505] width 14 height 14
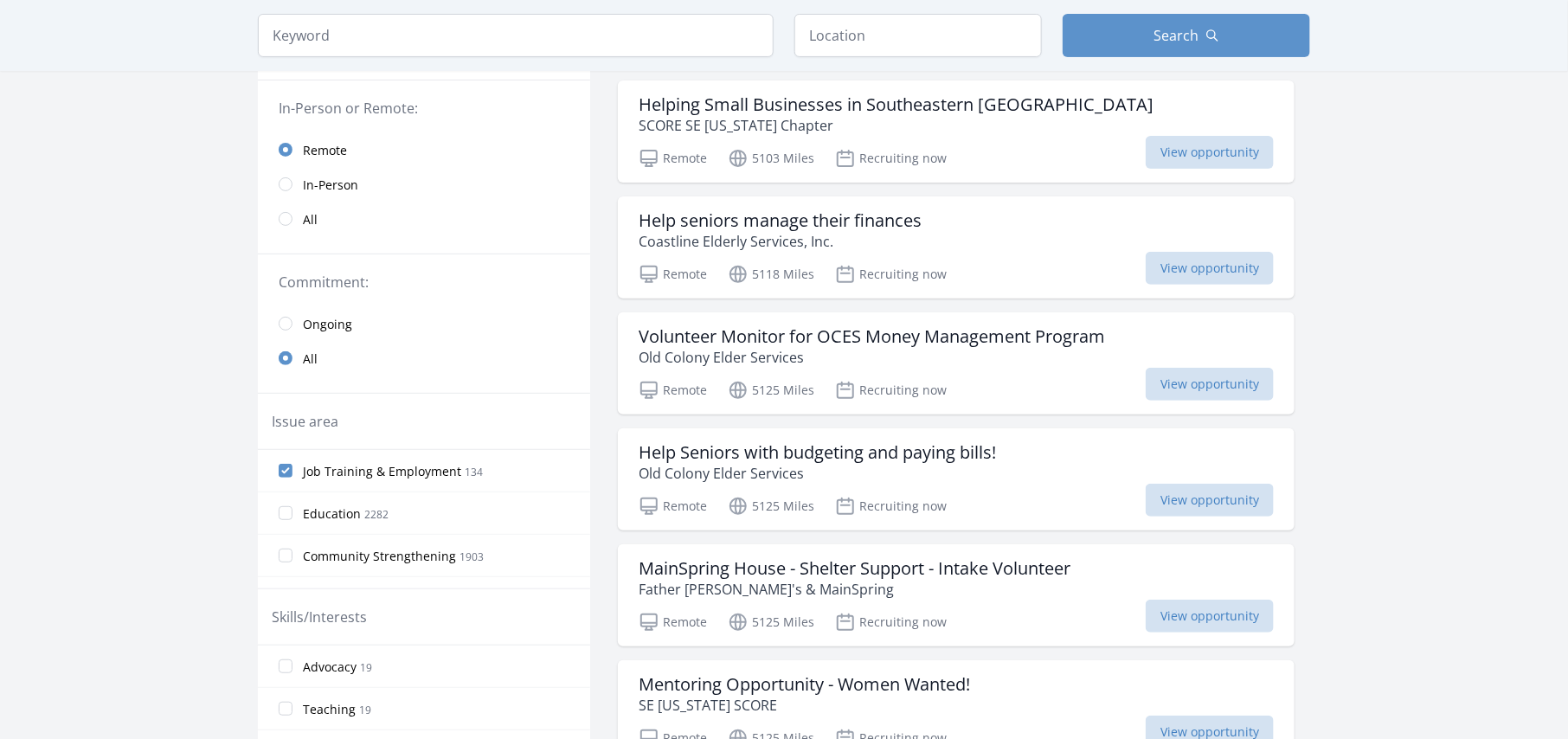
click at [326, 513] on span "Education" at bounding box center [332, 513] width 58 height 17
click at [293, 513] on input "Education 2282" at bounding box center [286, 513] width 14 height 14
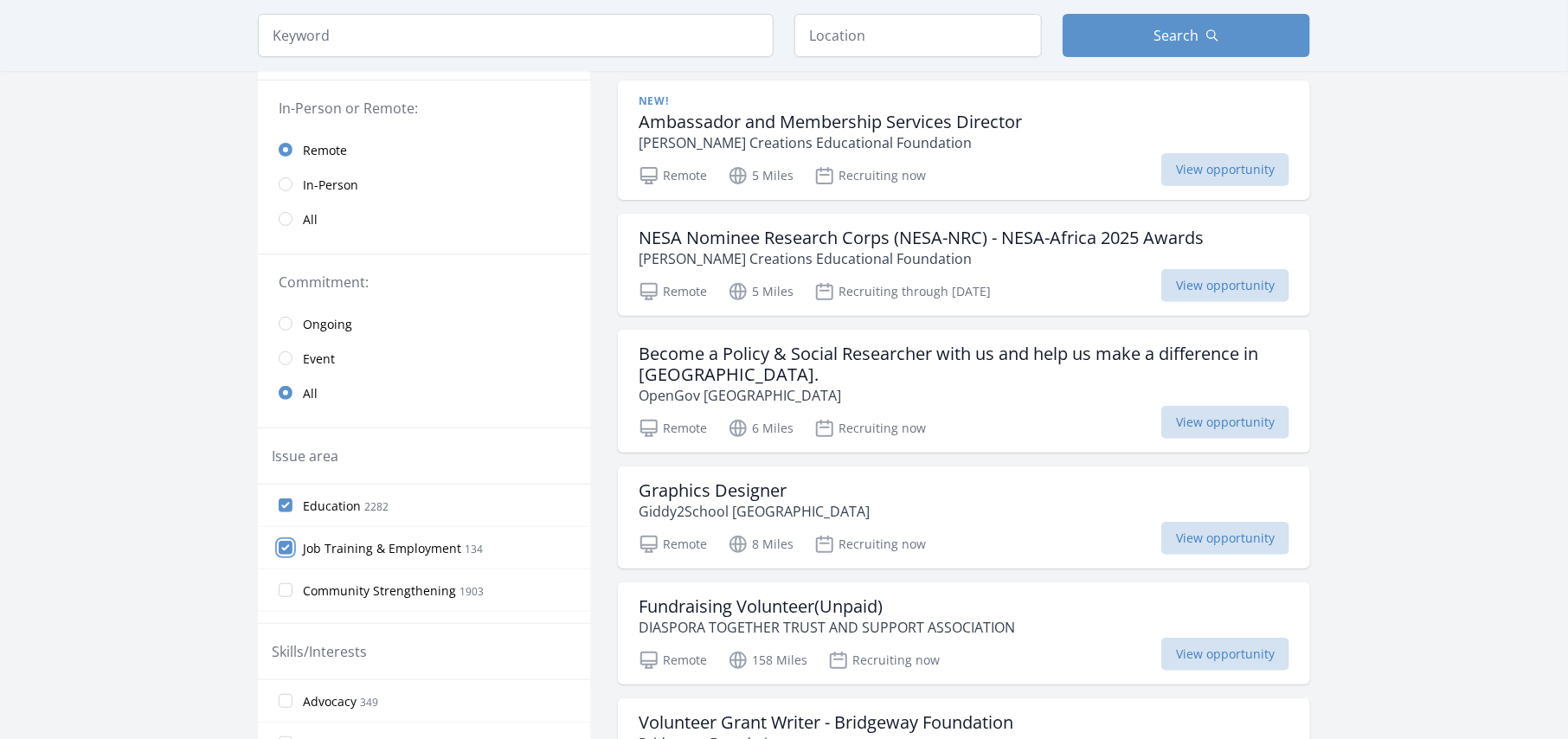
click at [288, 545] on input "Job Training & Employment 134" at bounding box center [286, 548] width 14 height 14
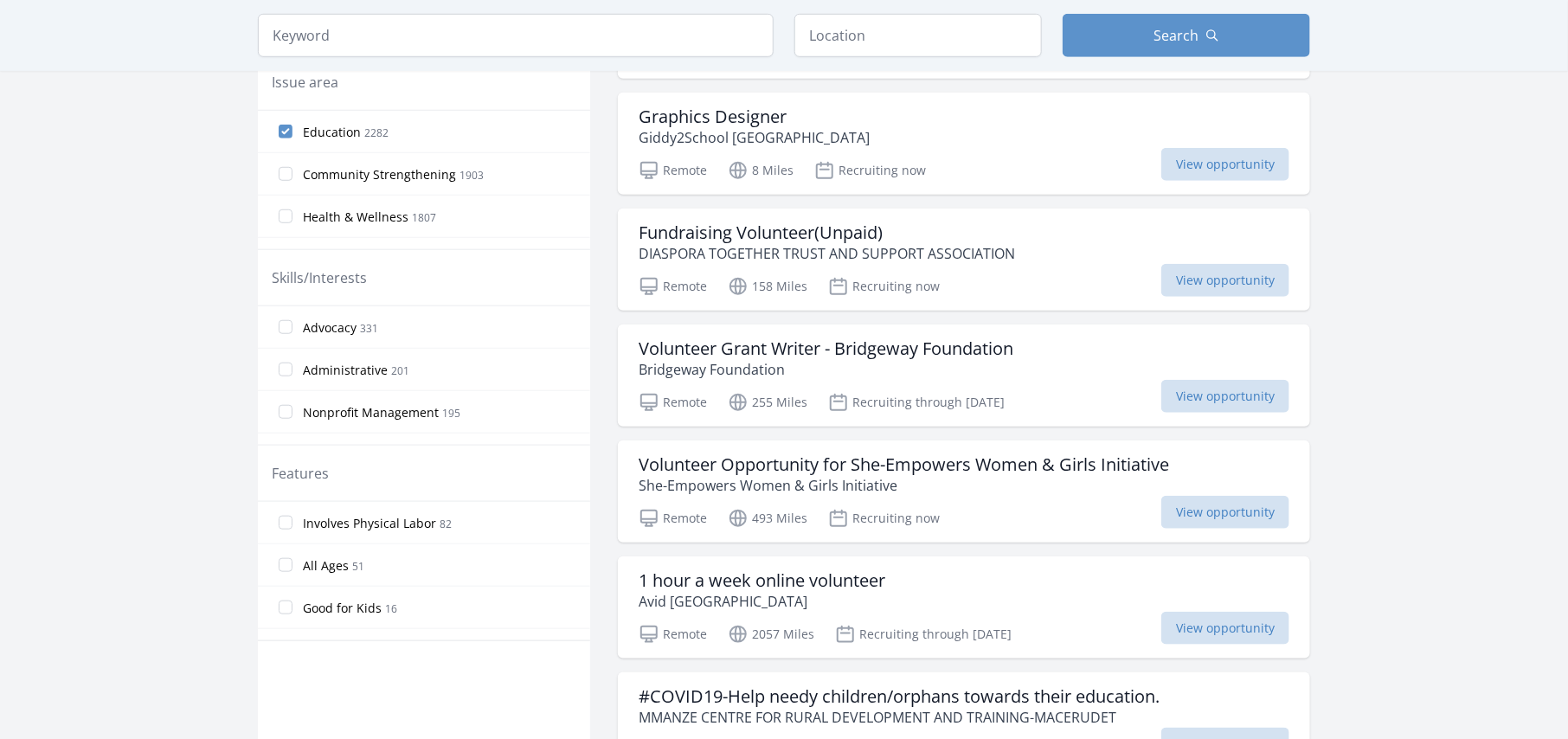
scroll to position [584, 0]
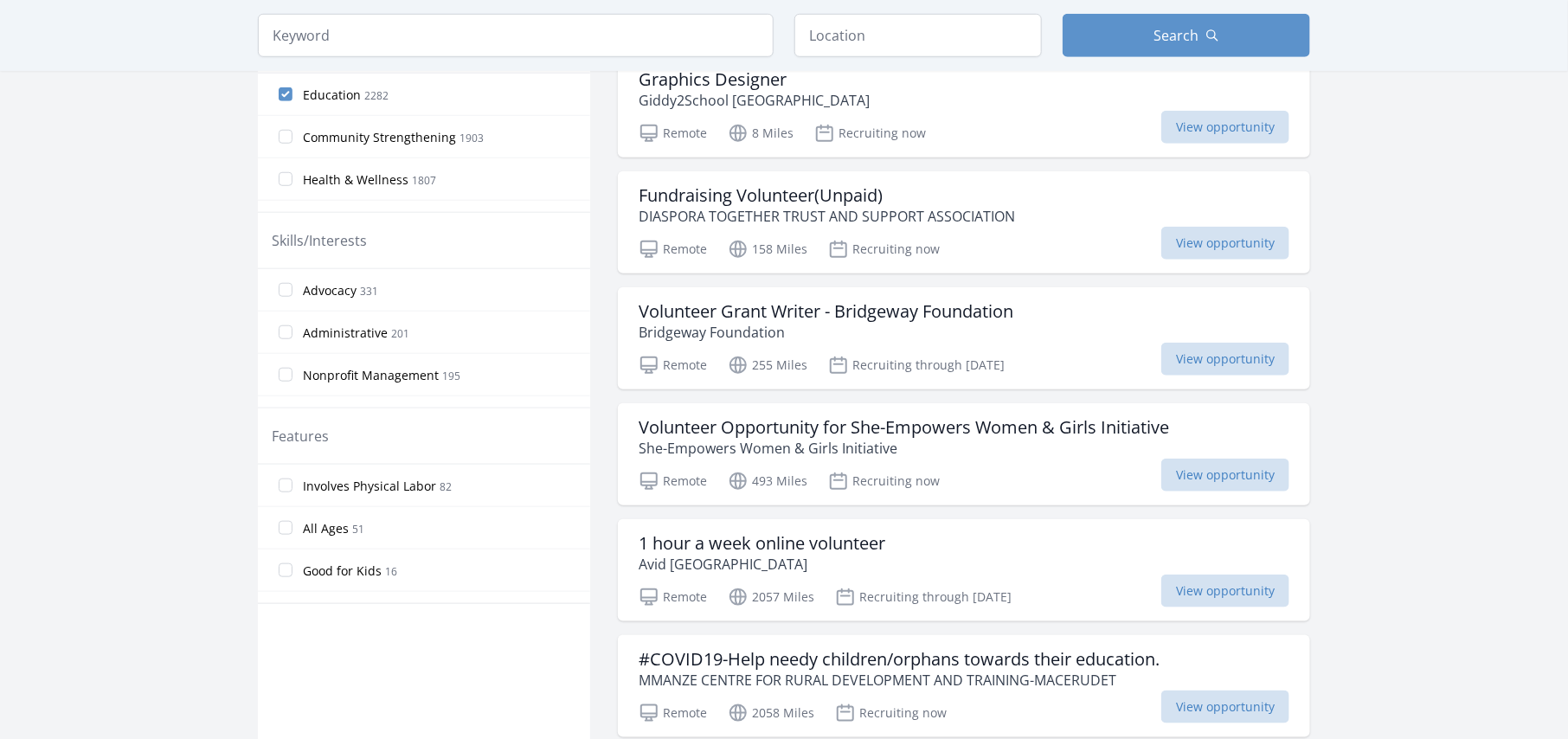
click at [284, 338] on label "Administrative 201" at bounding box center [423, 332] width 333 height 35
click at [284, 338] on input "Administrative 201" at bounding box center [286, 333] width 14 height 14
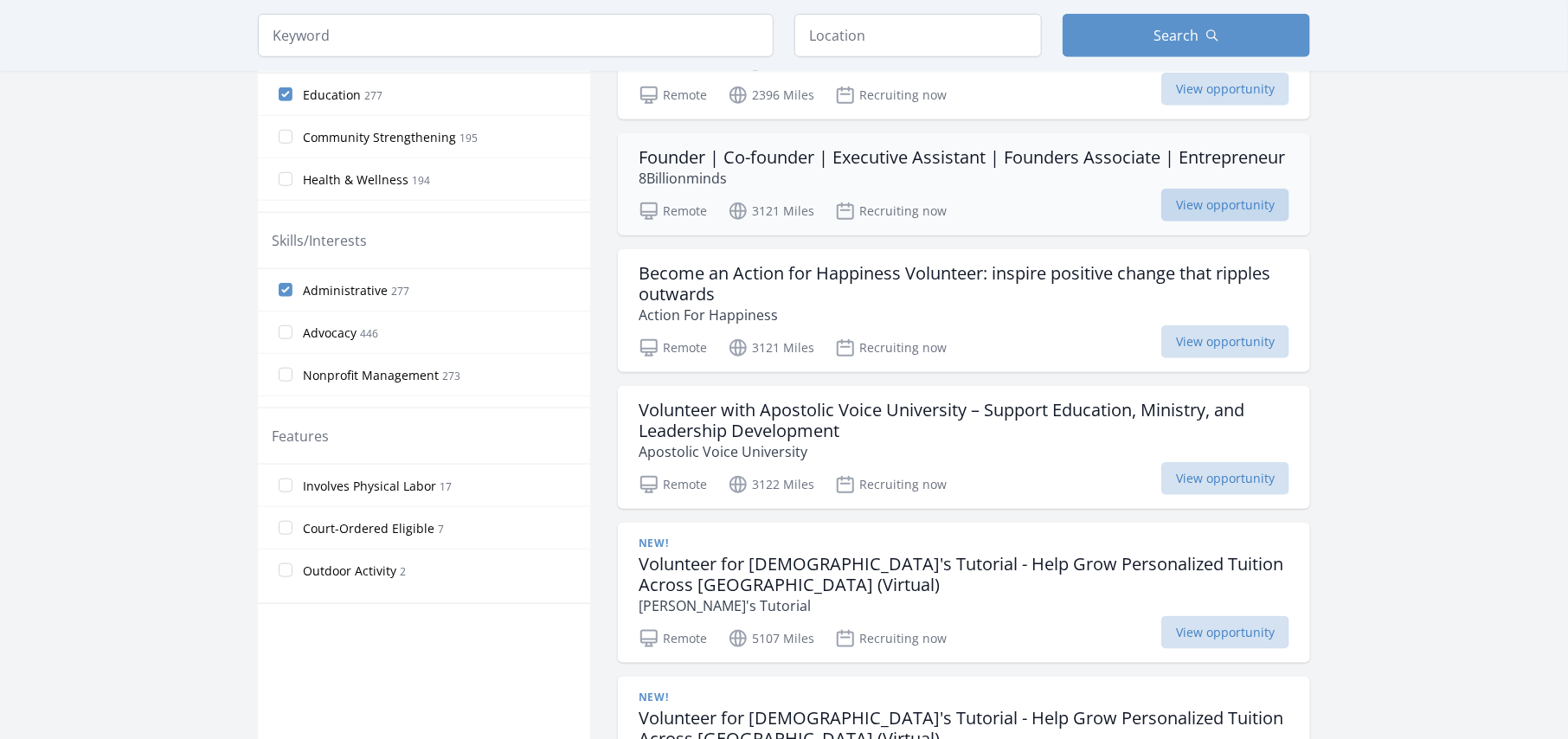
click at [1196, 222] on span "View opportunity" at bounding box center [1225, 205] width 128 height 33
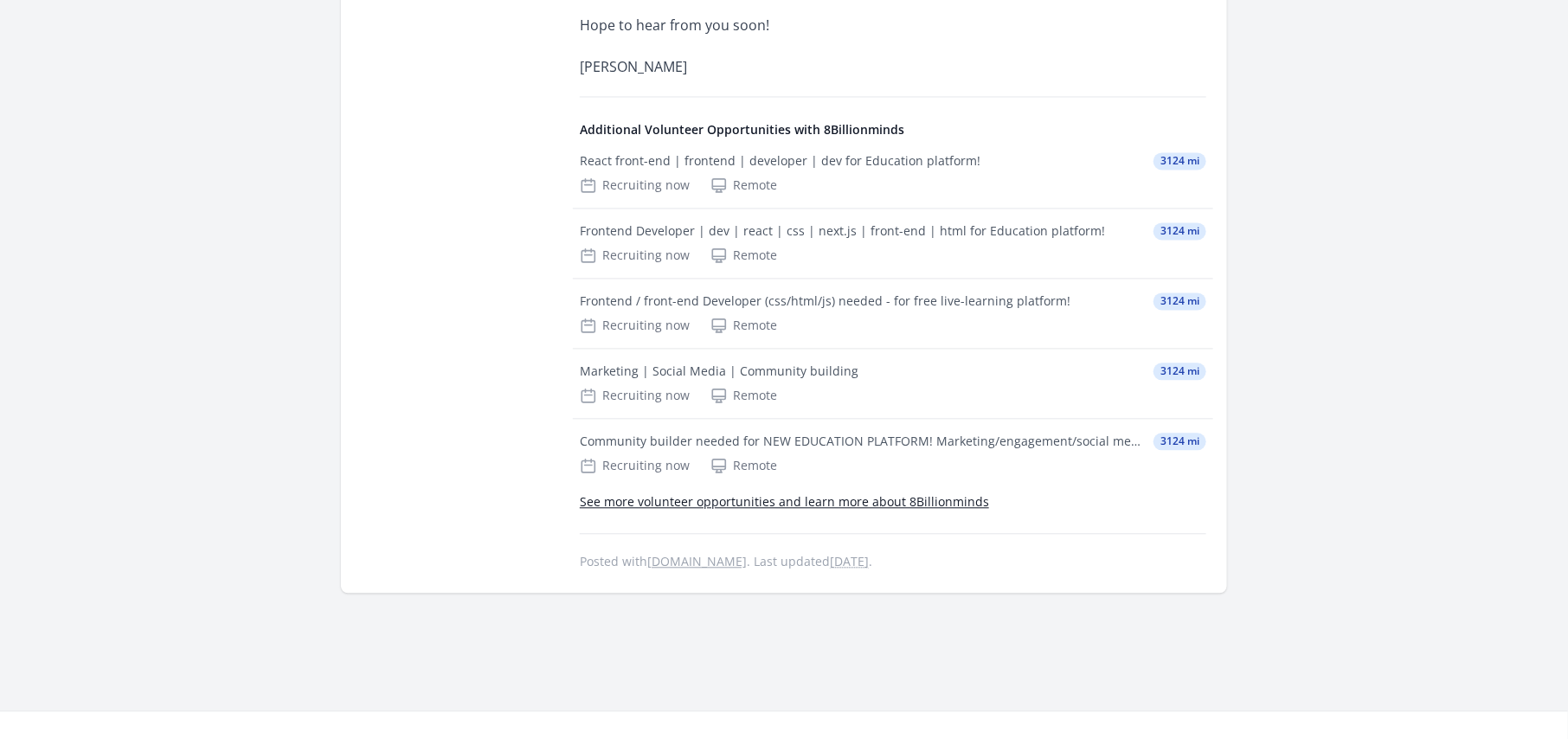
scroll to position [1602, 0]
